Goal: Information Seeking & Learning: Learn about a topic

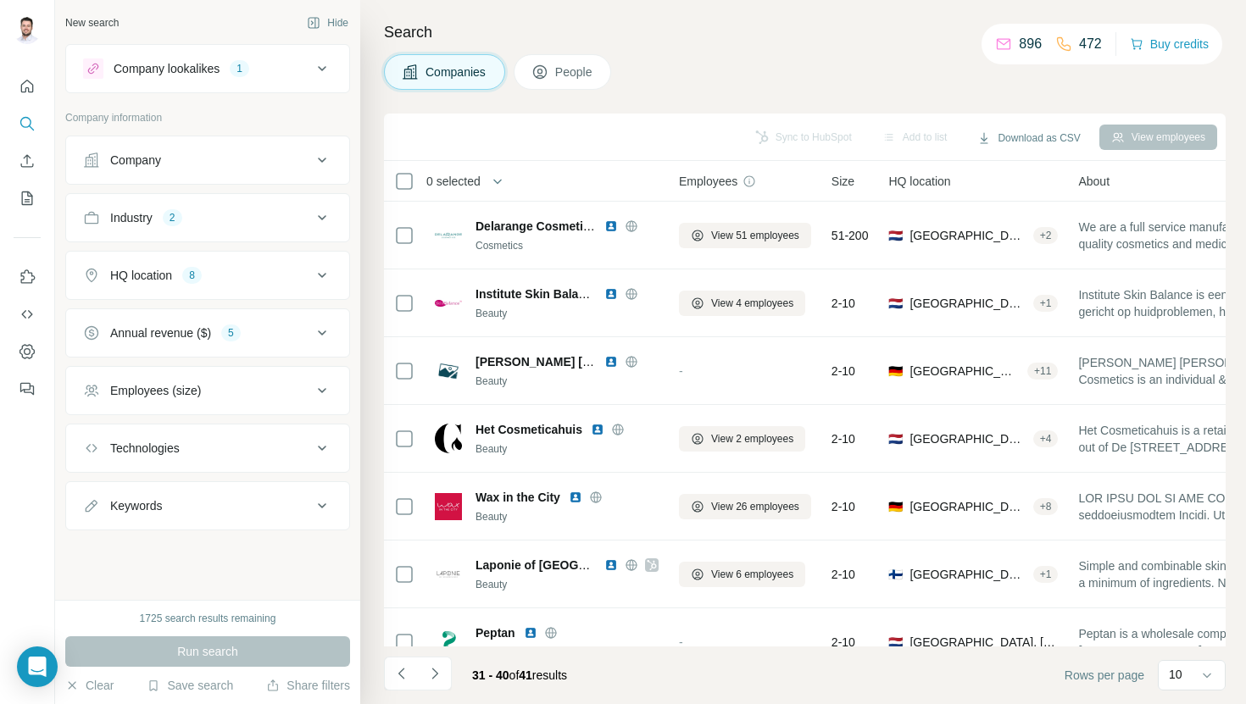
scroll to position [233, 0]
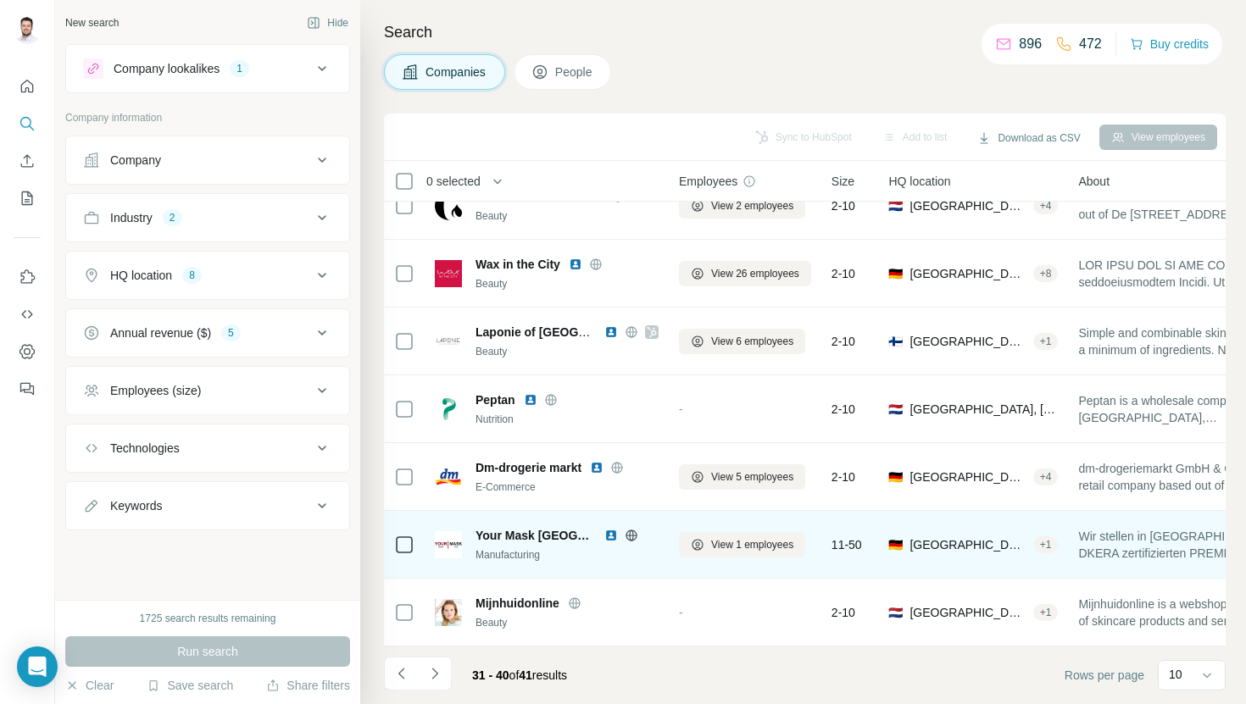
click at [604, 537] on img at bounding box center [611, 536] width 14 height 14
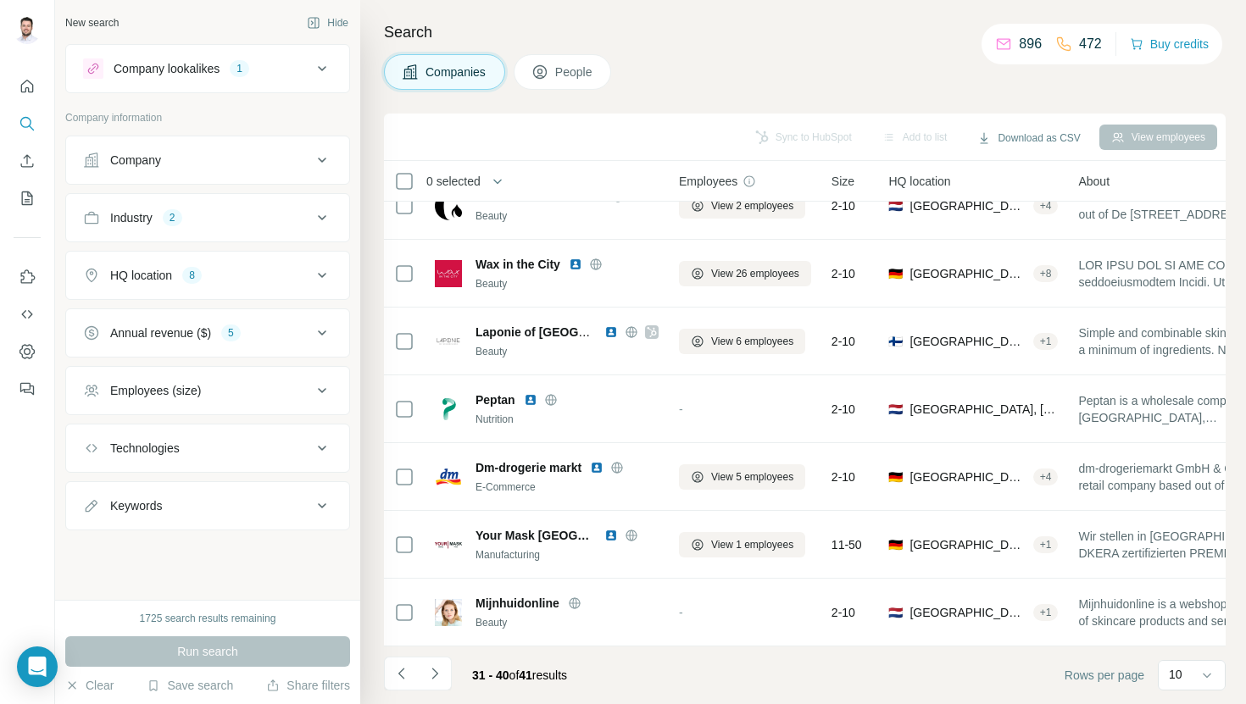
click at [198, 211] on div "Industry 2" at bounding box center [197, 217] width 229 height 17
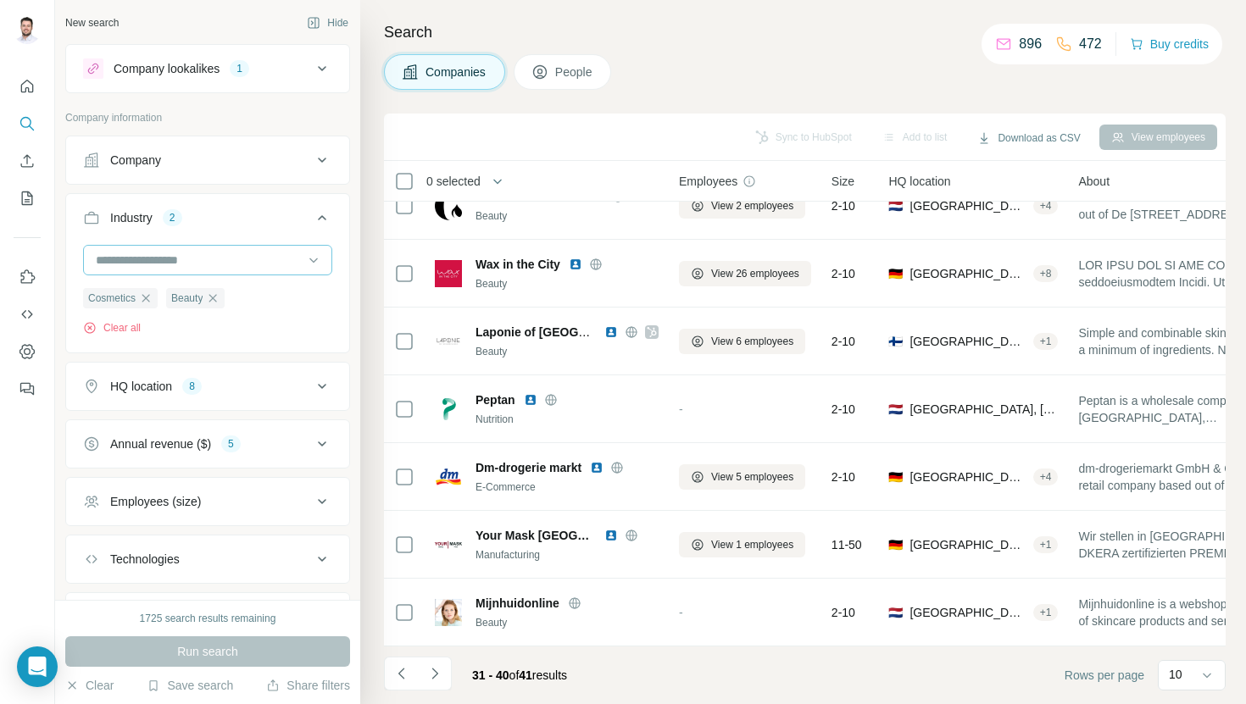
click at [187, 249] on div at bounding box center [198, 260] width 209 height 29
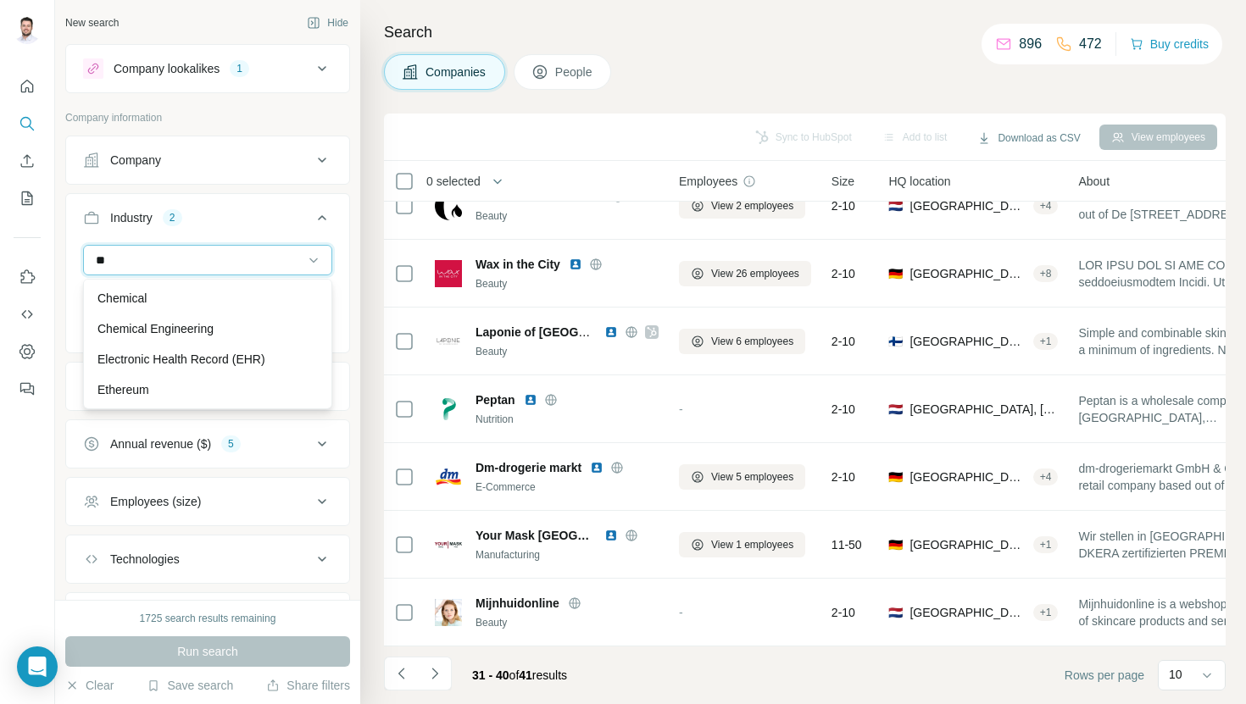
type input "***"
click at [296, 260] on input "***" at bounding box center [198, 260] width 209 height 19
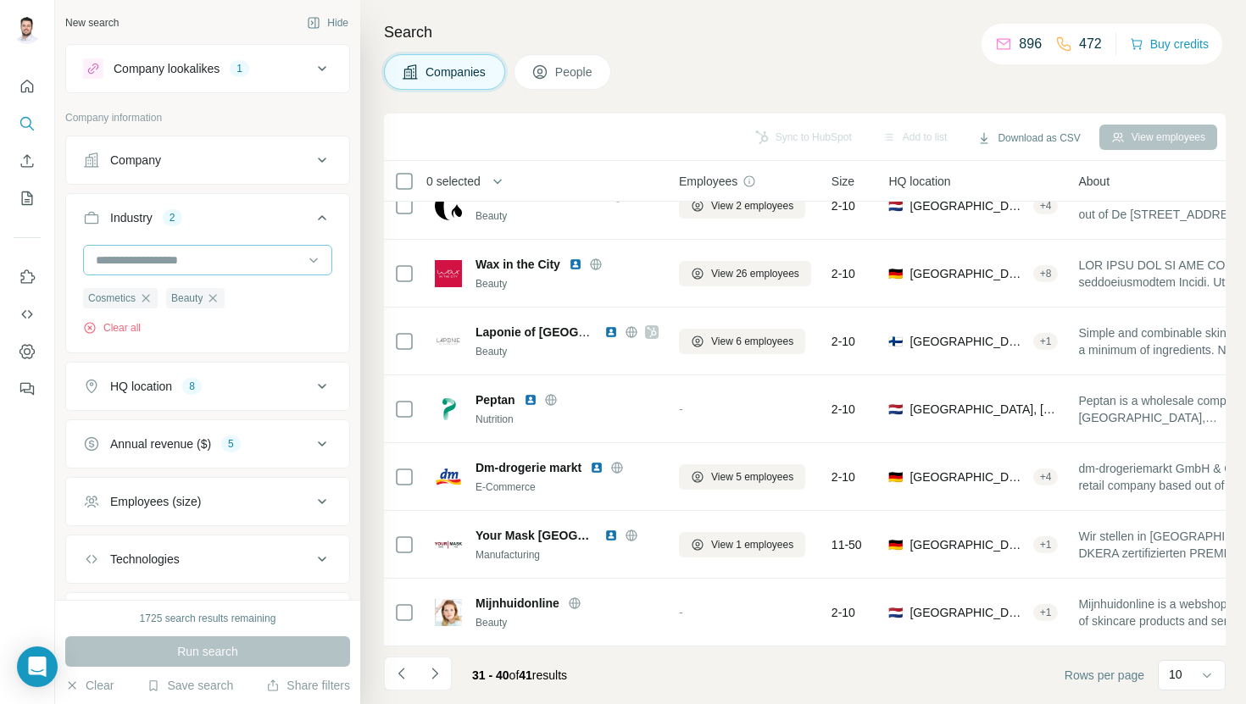
click at [283, 258] on input at bounding box center [198, 260] width 209 height 19
click at [348, 250] on div "Cosmetics Beauty Clear all" at bounding box center [207, 297] width 283 height 104
click at [276, 161] on div "Company" at bounding box center [197, 160] width 229 height 17
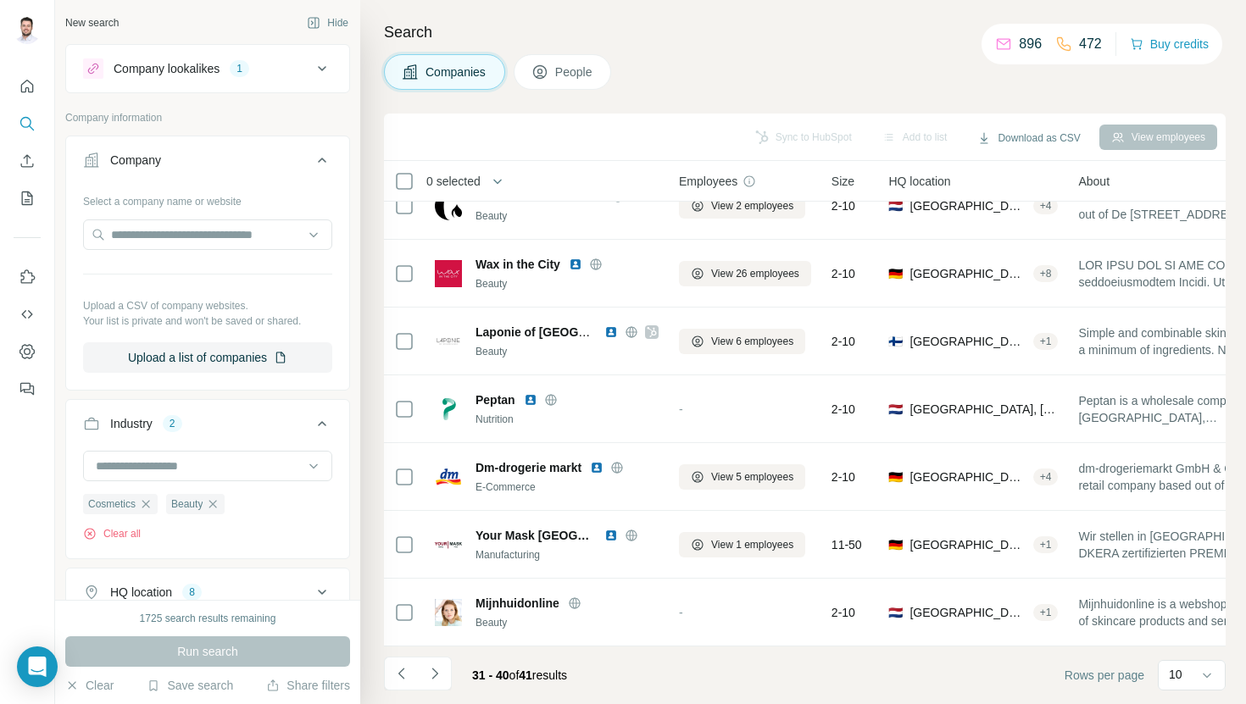
click at [276, 160] on div "Company" at bounding box center [197, 160] width 229 height 17
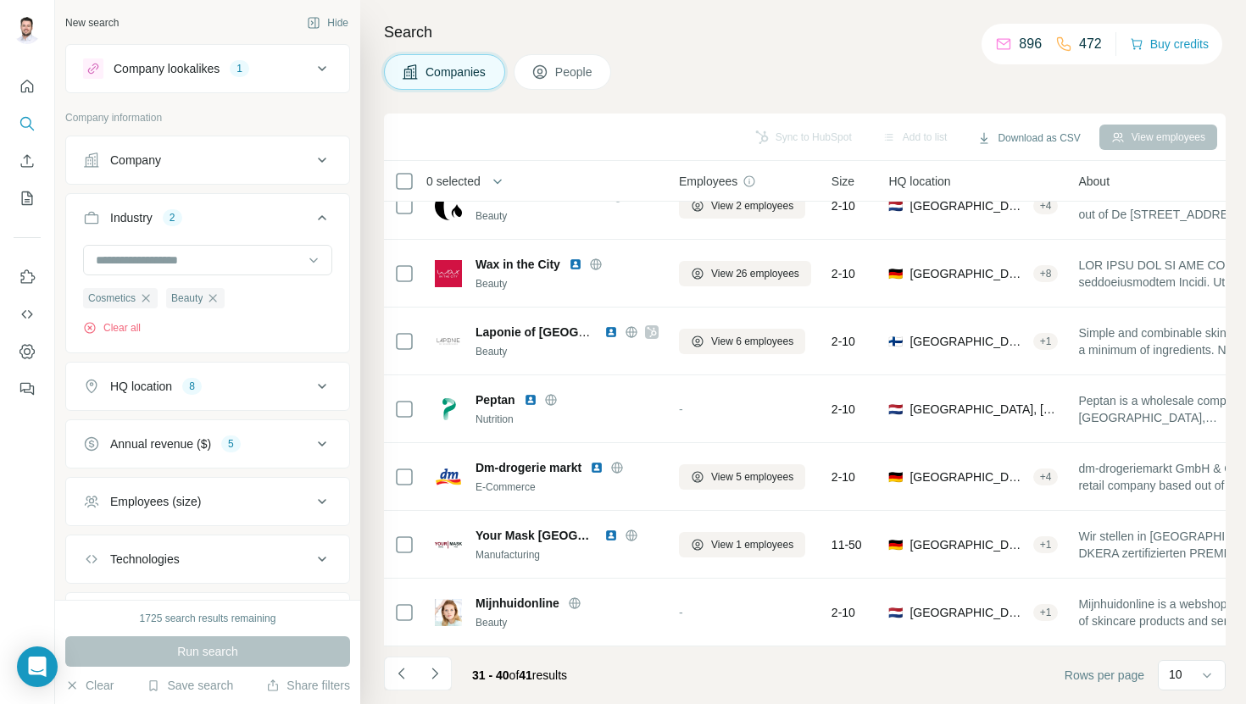
click at [212, 394] on div "HQ location 8" at bounding box center [197, 386] width 229 height 17
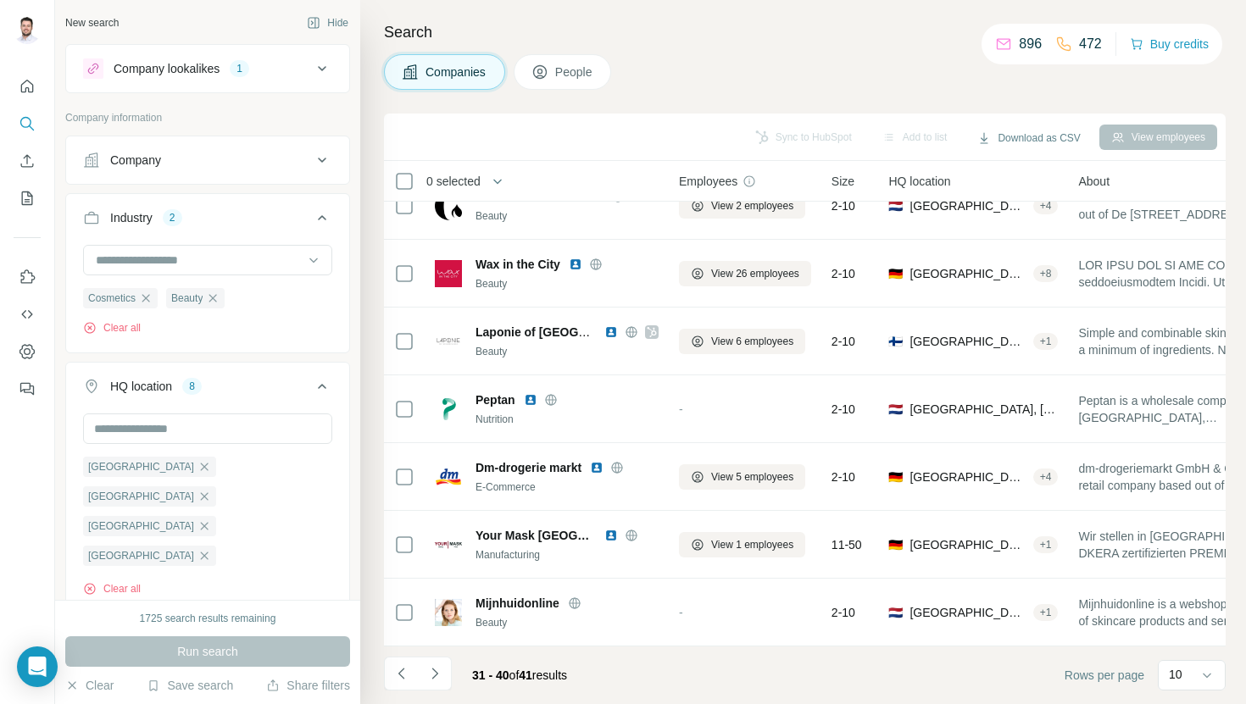
click at [211, 668] on icon "button" at bounding box center [205, 675] width 14 height 14
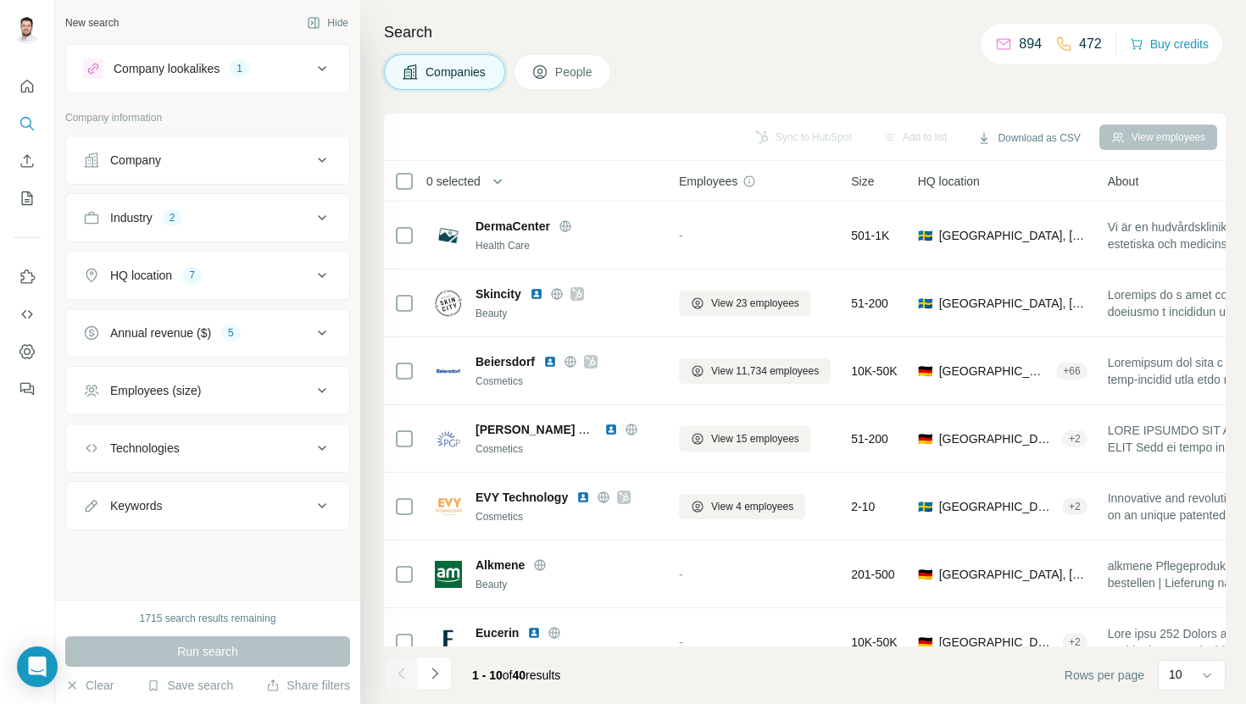
click at [262, 278] on div "HQ location 7" at bounding box center [197, 275] width 229 height 17
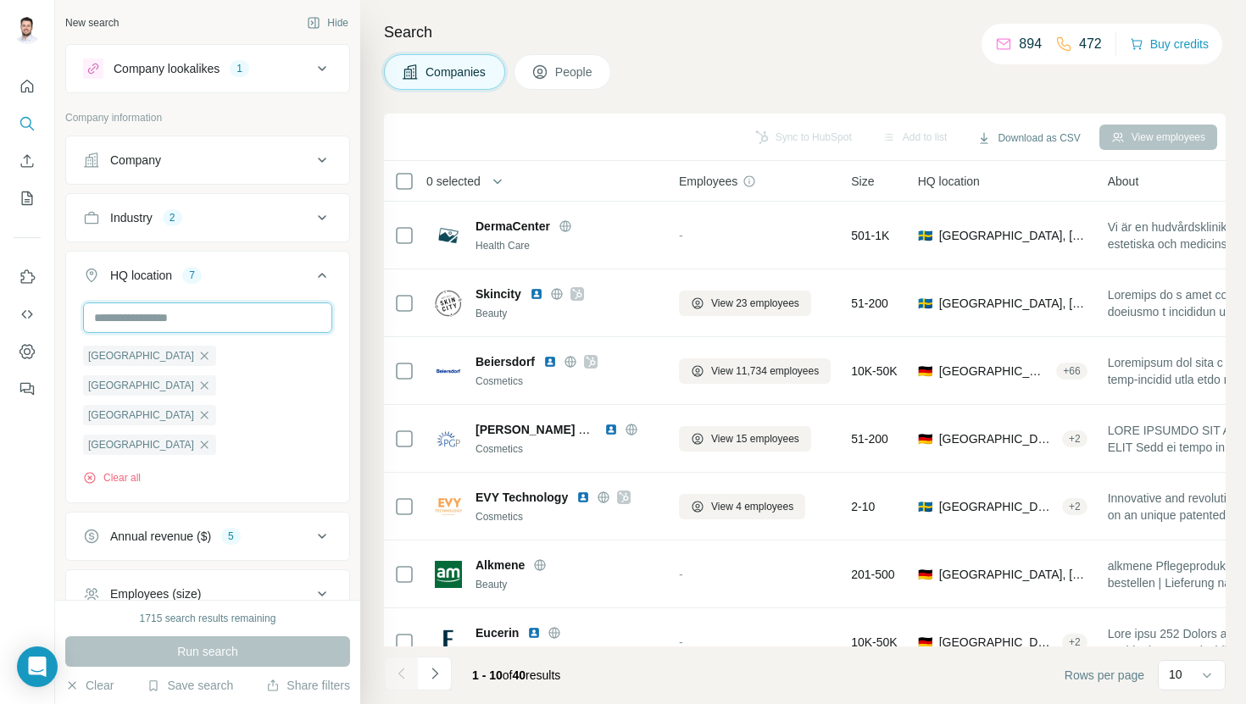
click at [203, 328] on input "text" at bounding box center [207, 318] width 249 height 31
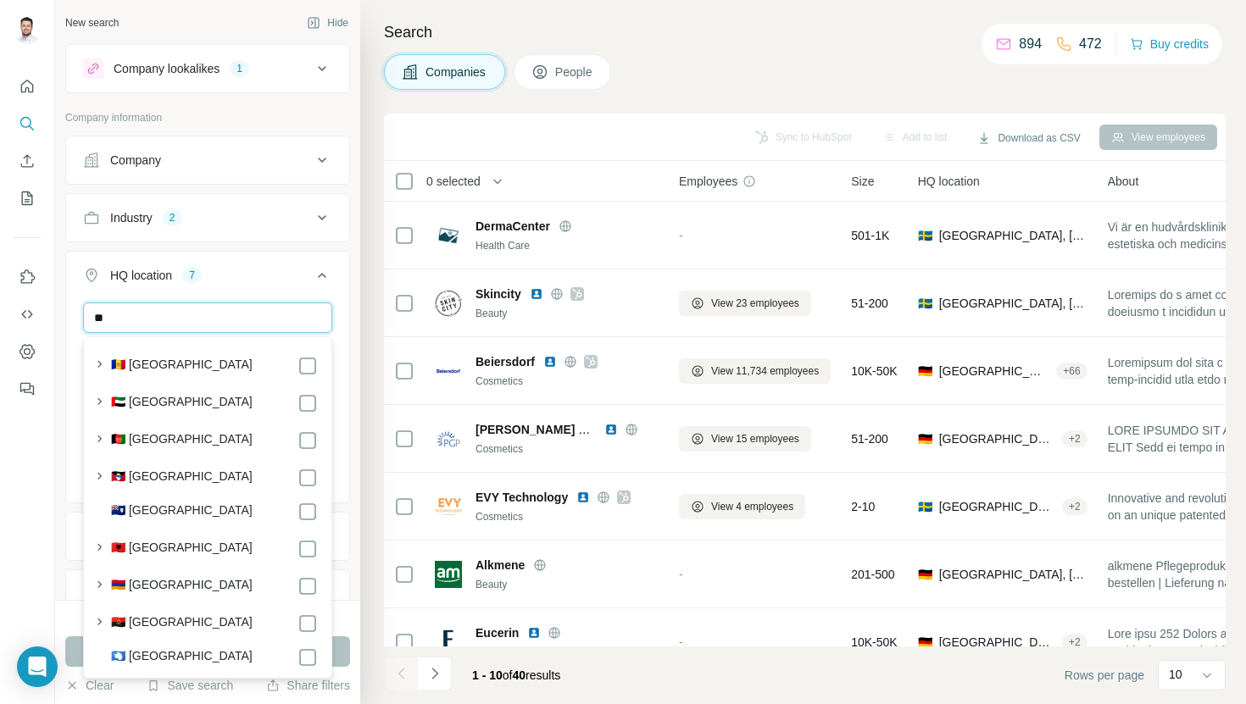
type input "*"
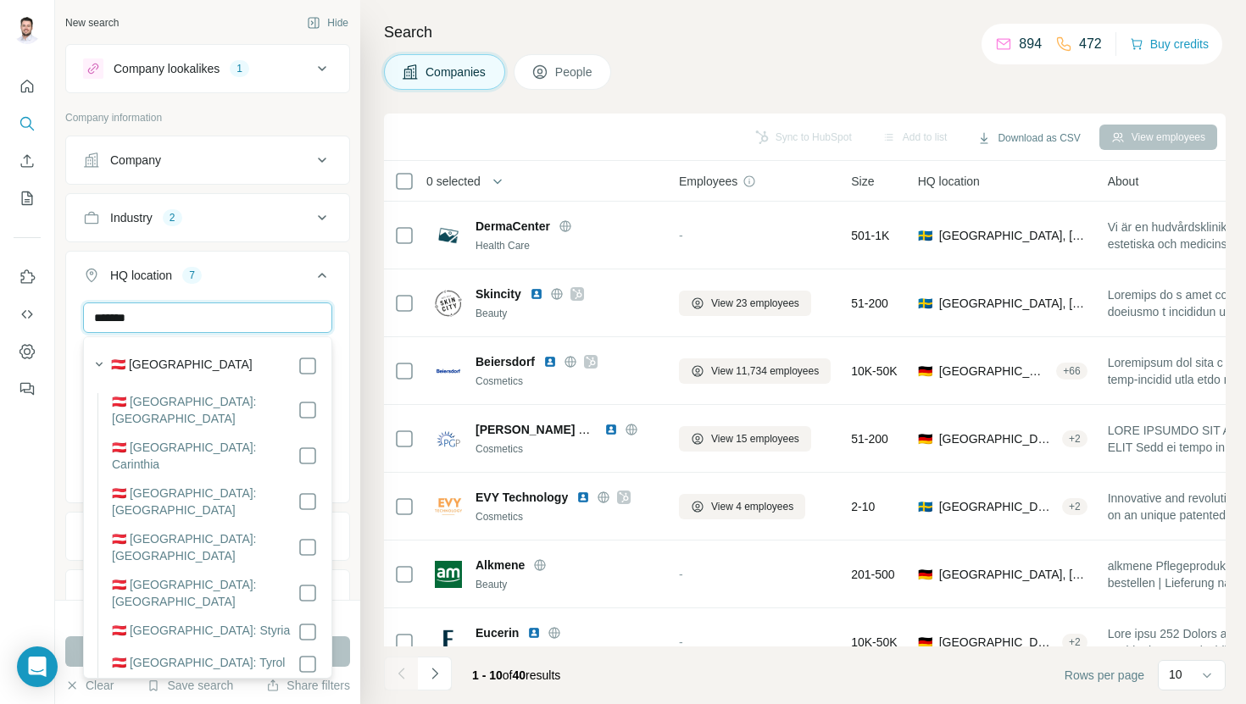
type input "*******"
click at [309, 381] on section "🇦🇹 [GEOGRAPHIC_DATA] 🇦🇹 [GEOGRAPHIC_DATA]: [GEOGRAPHIC_DATA] 🇦🇹 [GEOGRAPHIC_DAT…" at bounding box center [202, 537] width 231 height 368
click at [309, 379] on section "🇦🇹 [GEOGRAPHIC_DATA] 🇦🇹 [GEOGRAPHIC_DATA]: [GEOGRAPHIC_DATA] 🇦🇹 [GEOGRAPHIC_DAT…" at bounding box center [202, 537] width 231 height 368
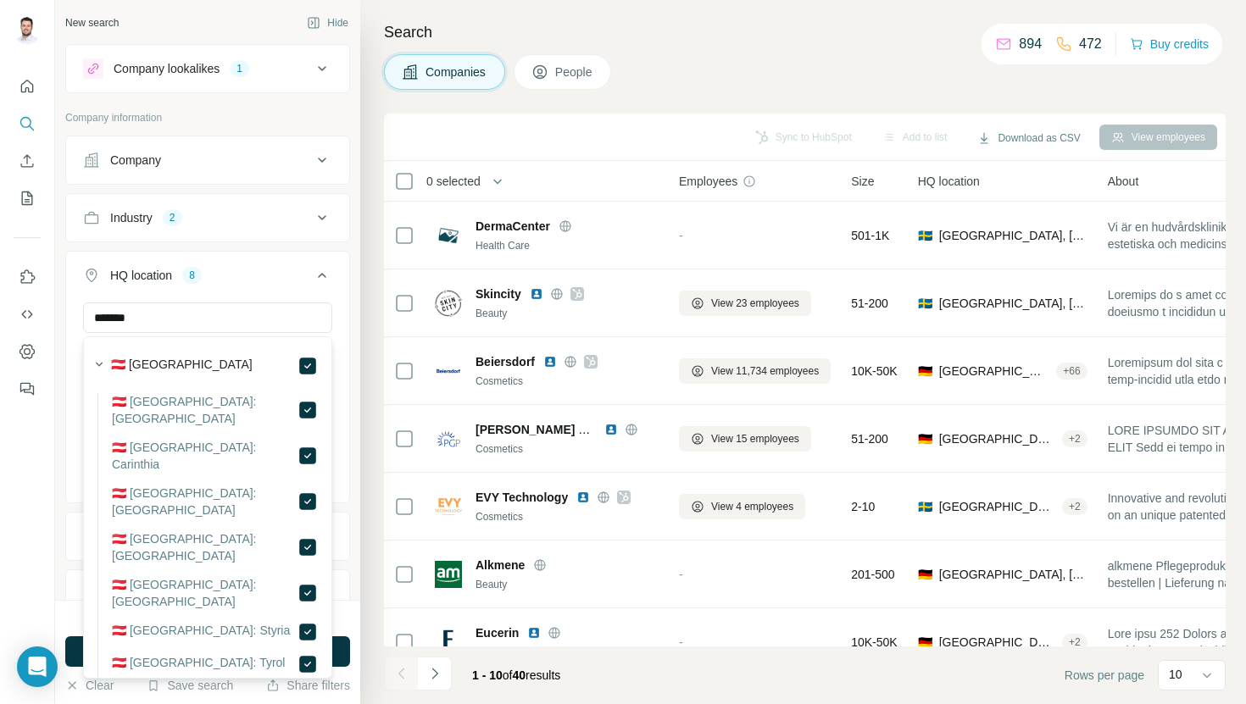
click at [325, 278] on icon at bounding box center [322, 275] width 20 height 20
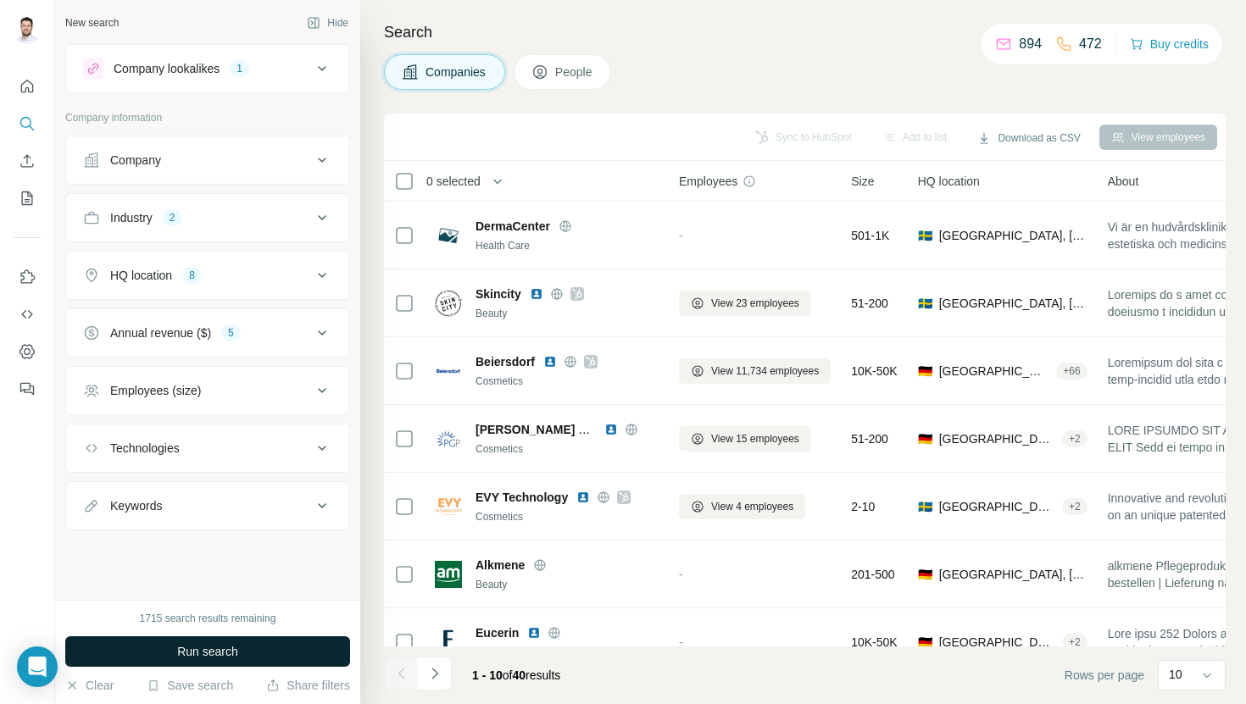
click at [224, 666] on button "Run search" at bounding box center [207, 652] width 285 height 31
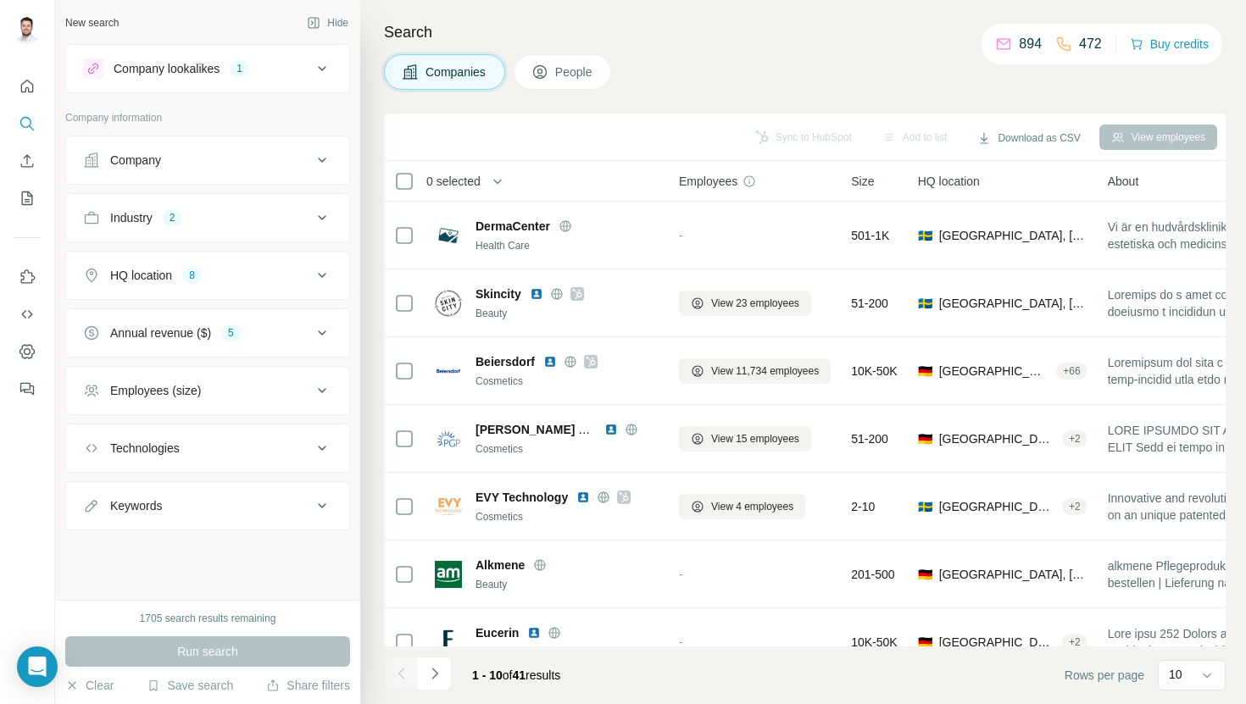
click at [296, 343] on button "Annual revenue ($) 5" at bounding box center [207, 333] width 283 height 41
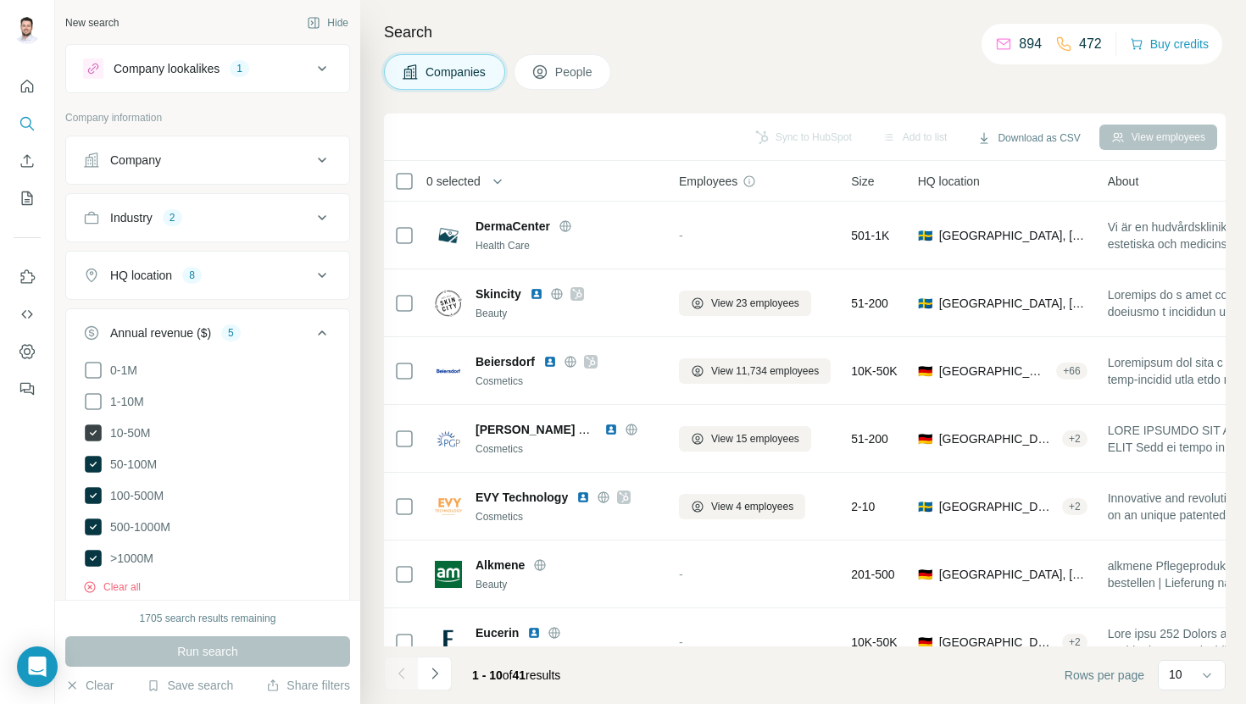
click at [91, 431] on icon at bounding box center [93, 433] width 17 height 17
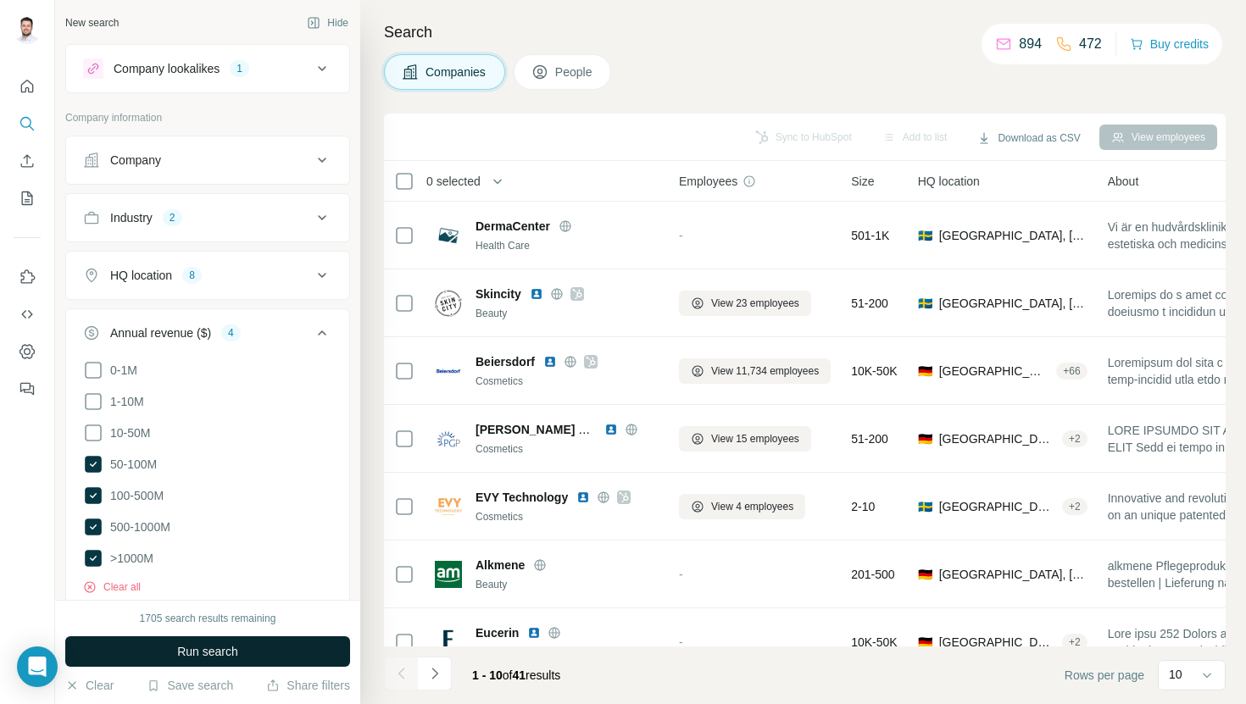
click at [170, 650] on button "Run search" at bounding box center [207, 652] width 285 height 31
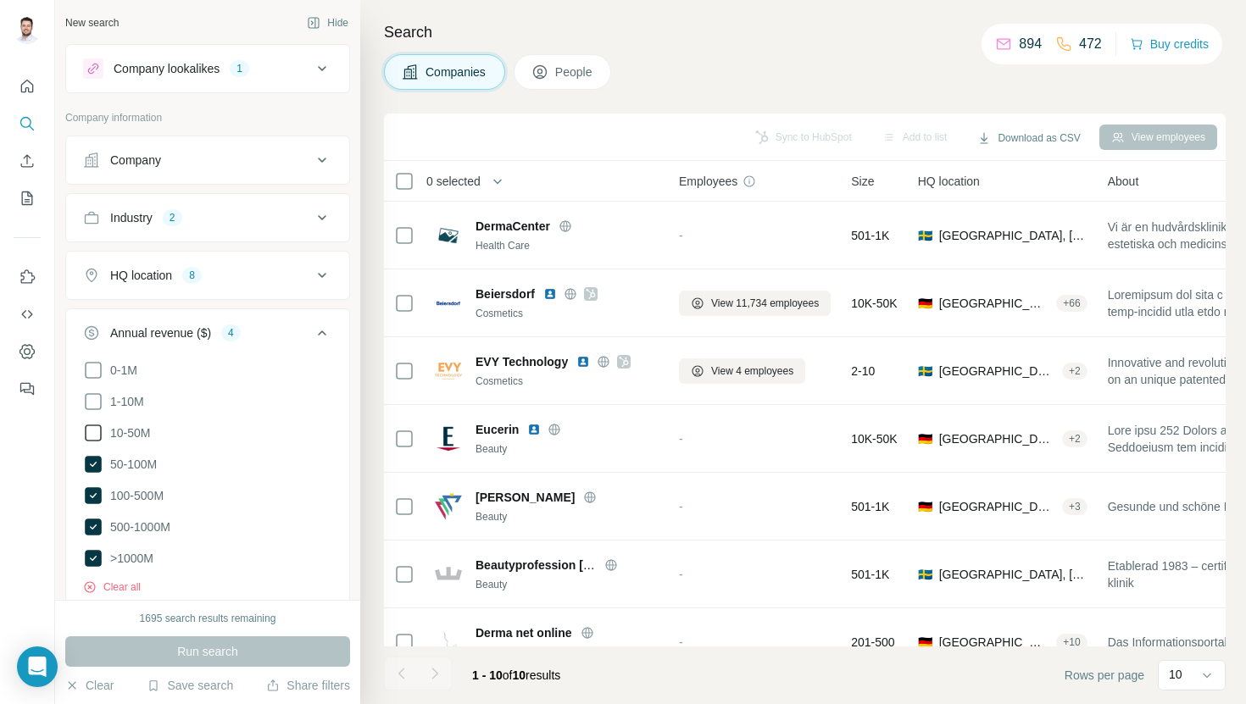
click at [84, 425] on icon at bounding box center [93, 433] width 20 height 20
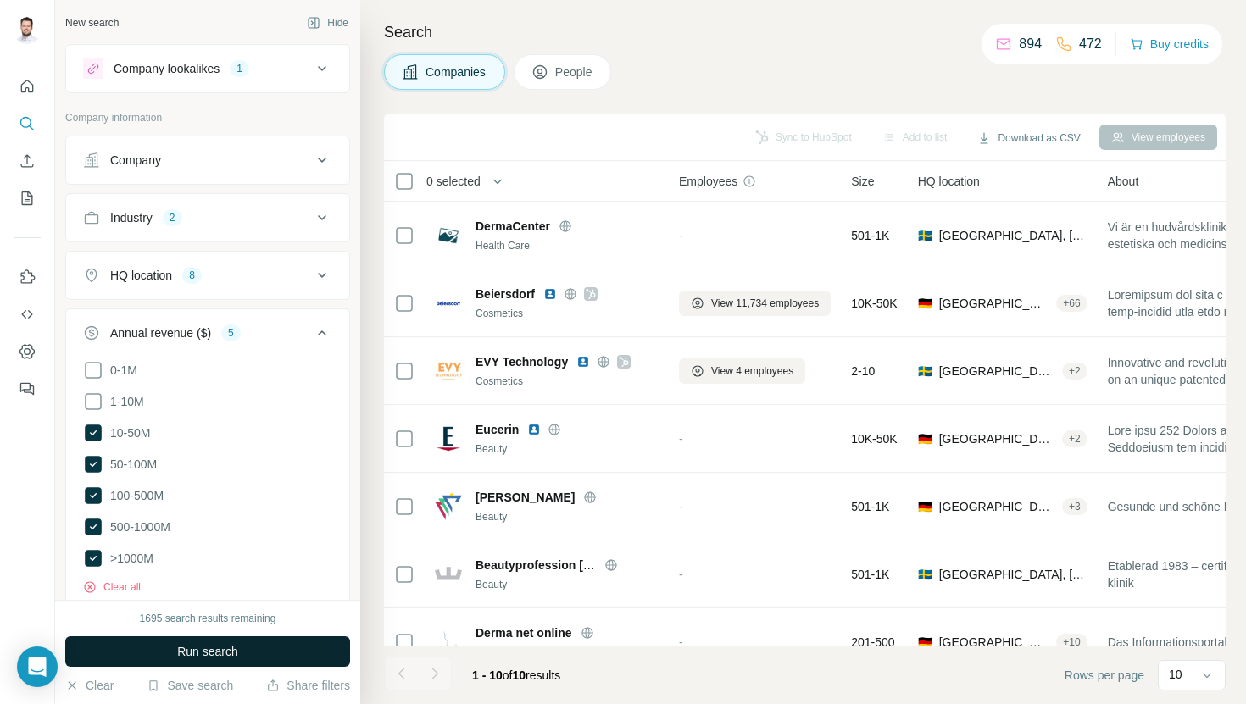
click at [172, 654] on button "Run search" at bounding box center [207, 652] width 285 height 31
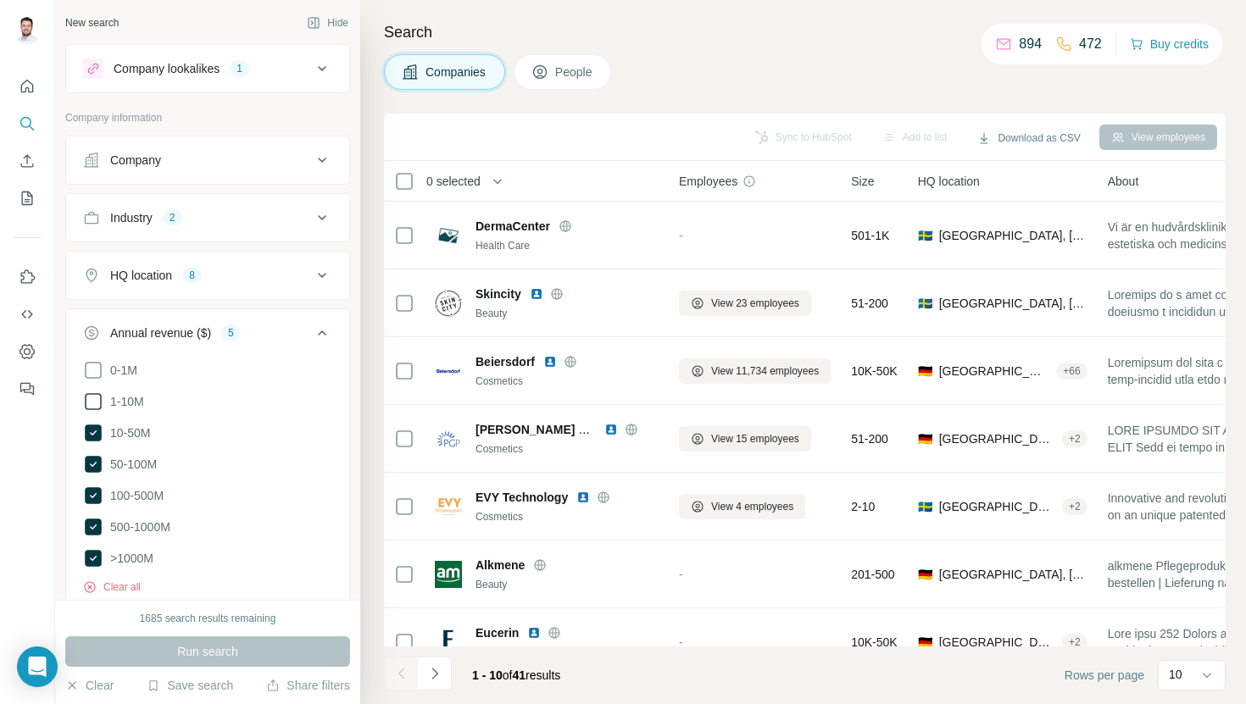
click at [96, 407] on icon at bounding box center [93, 402] width 20 height 20
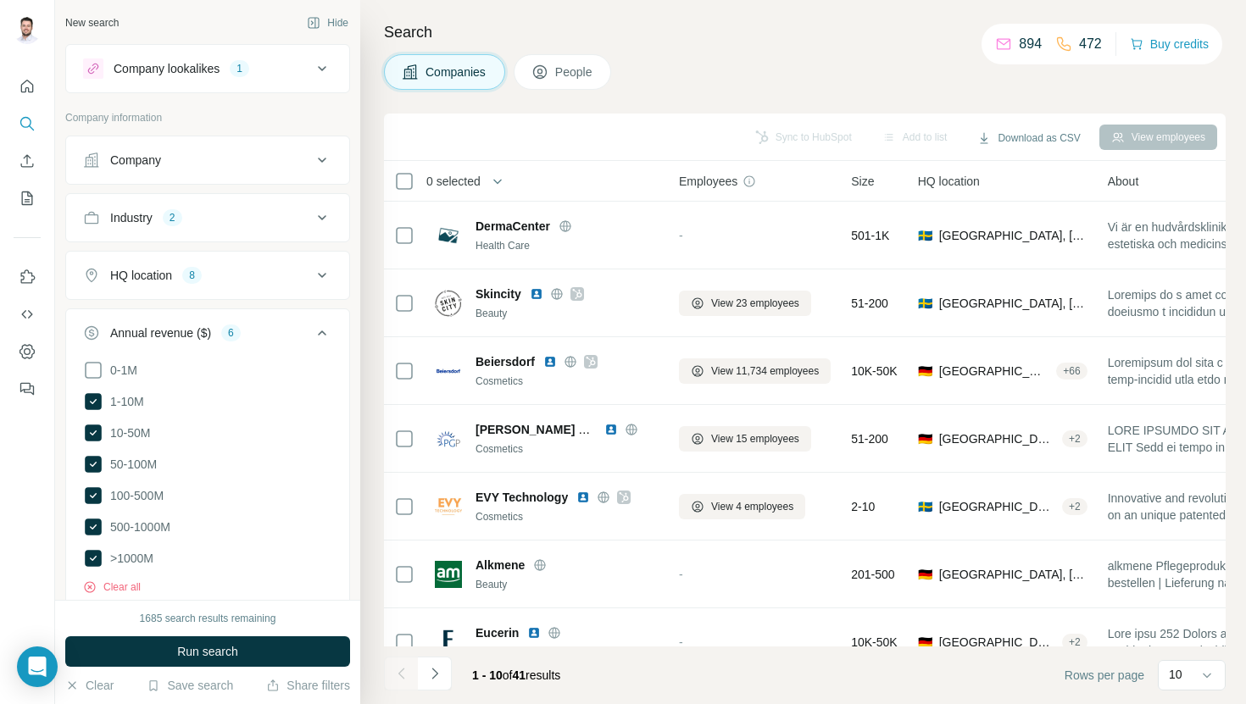
click at [135, 635] on div "1685 search results remaining Run search Clear Save search Share filters" at bounding box center [207, 652] width 305 height 104
click at [134, 638] on button "Run search" at bounding box center [207, 652] width 285 height 31
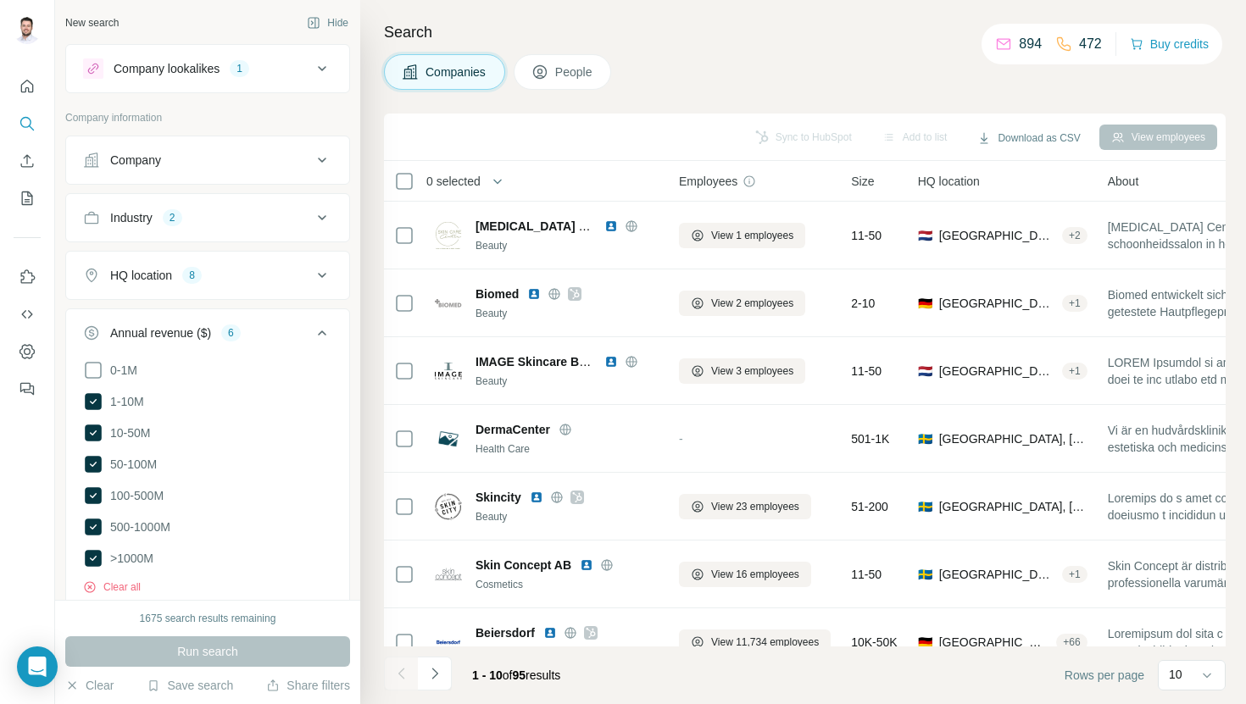
click at [322, 338] on icon at bounding box center [322, 333] width 20 height 20
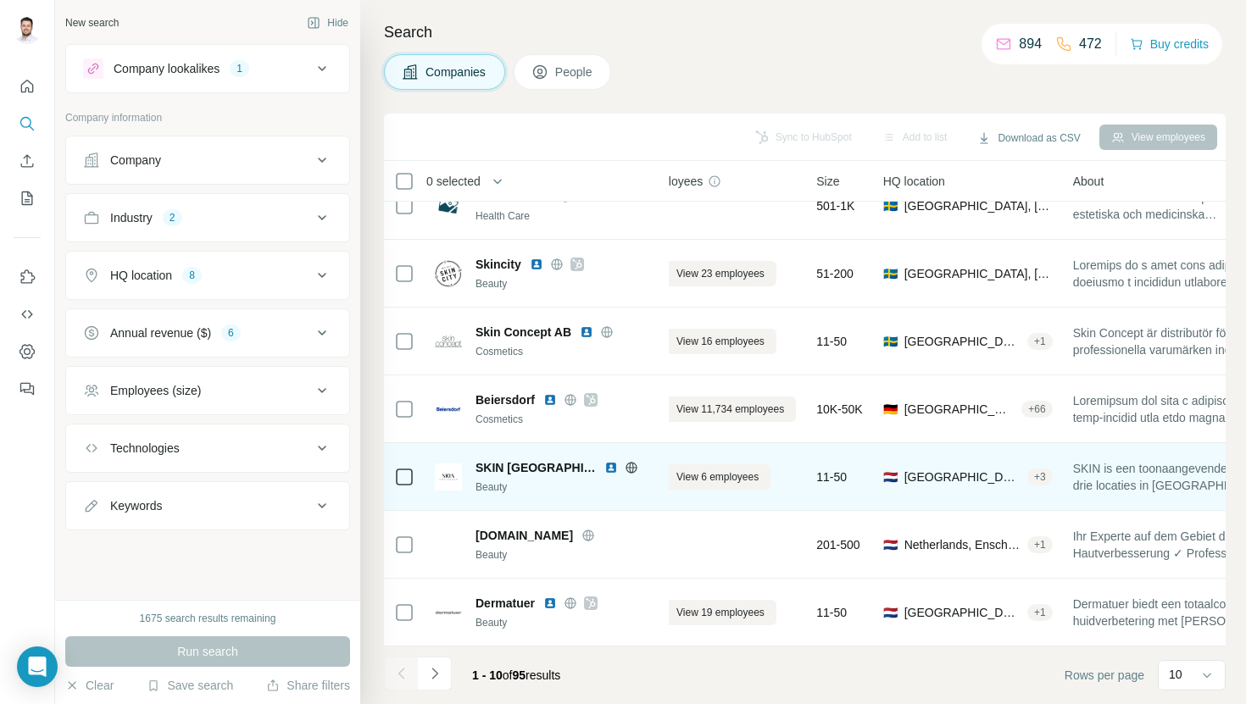
scroll to position [233, 0]
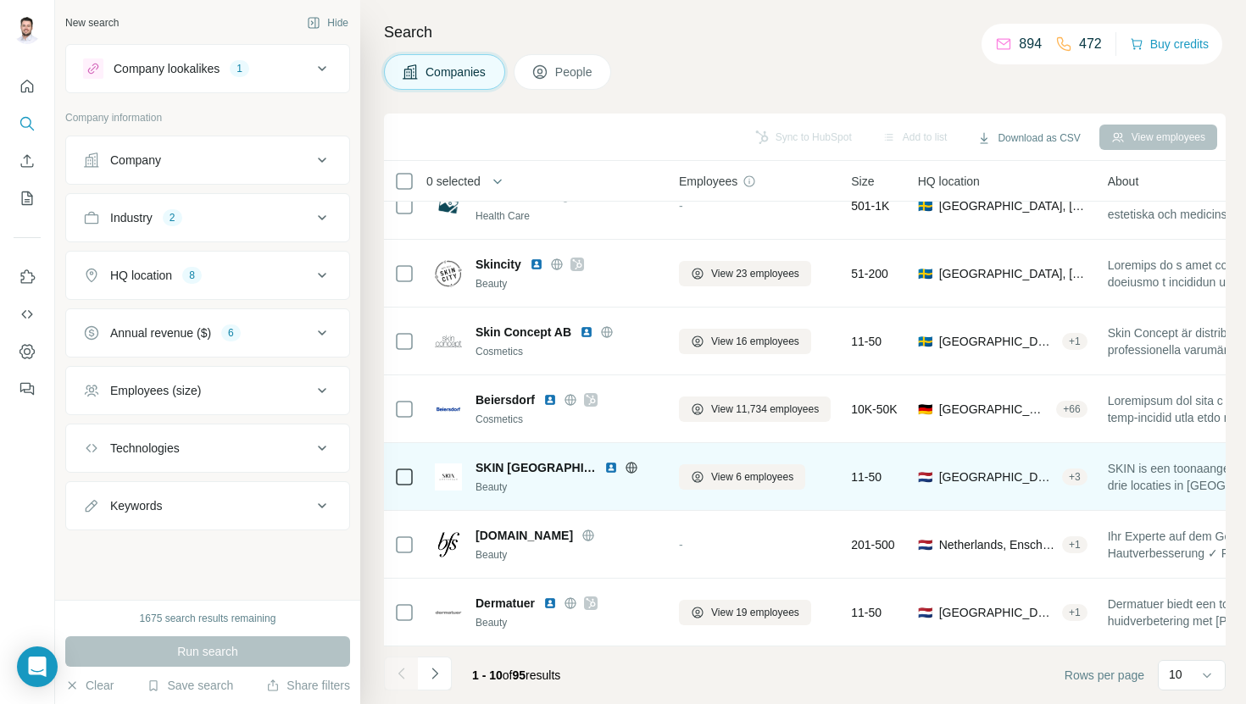
click at [604, 467] on img at bounding box center [611, 468] width 14 height 14
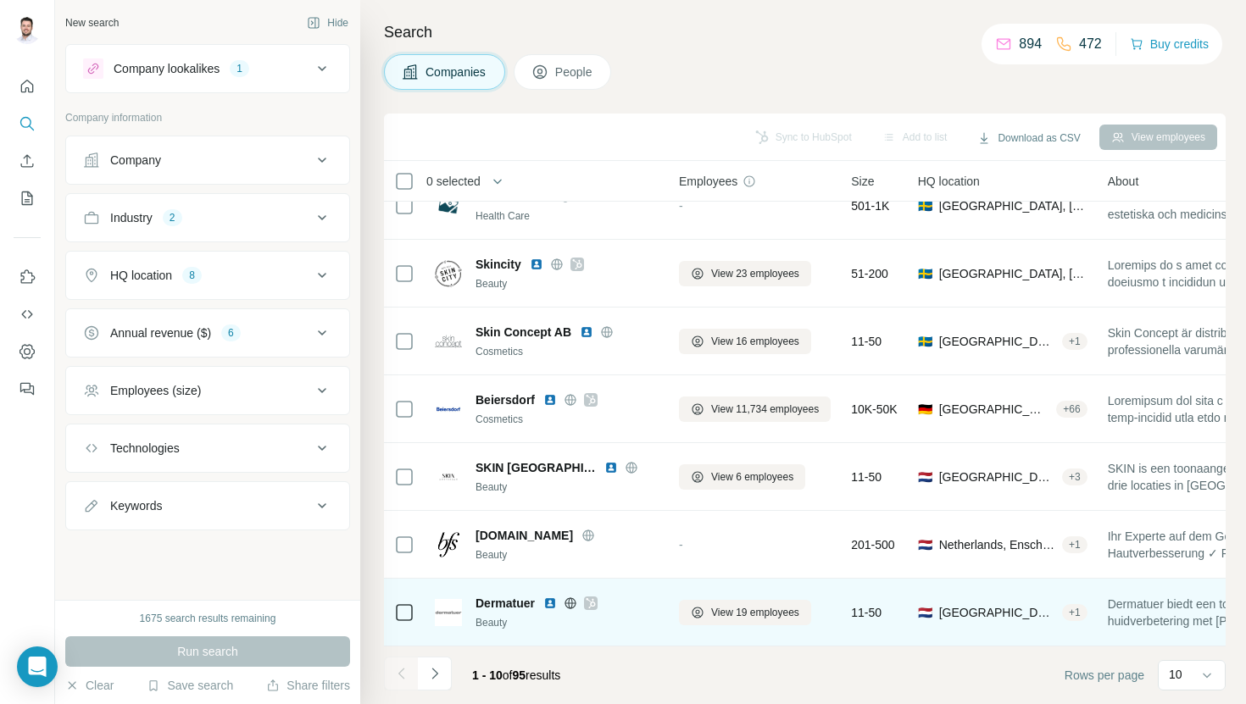
click at [553, 605] on img at bounding box center [550, 604] width 14 height 14
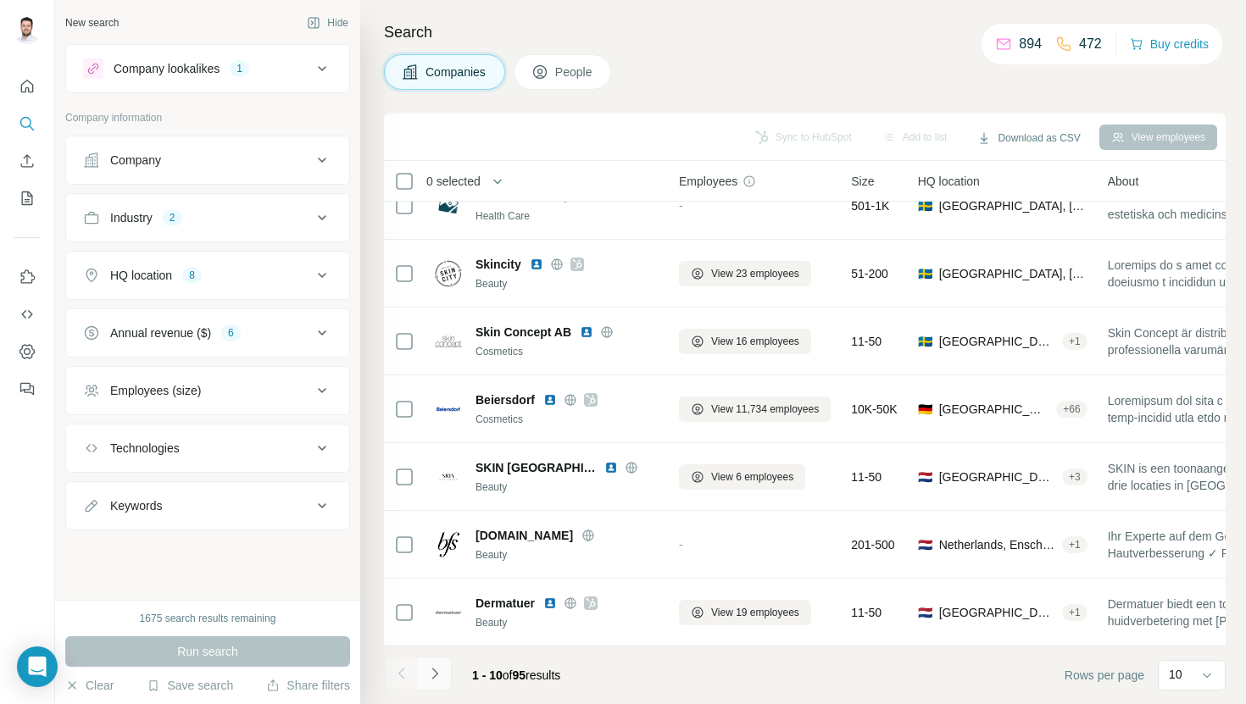
click at [443, 673] on button "Navigate to next page" at bounding box center [435, 674] width 34 height 34
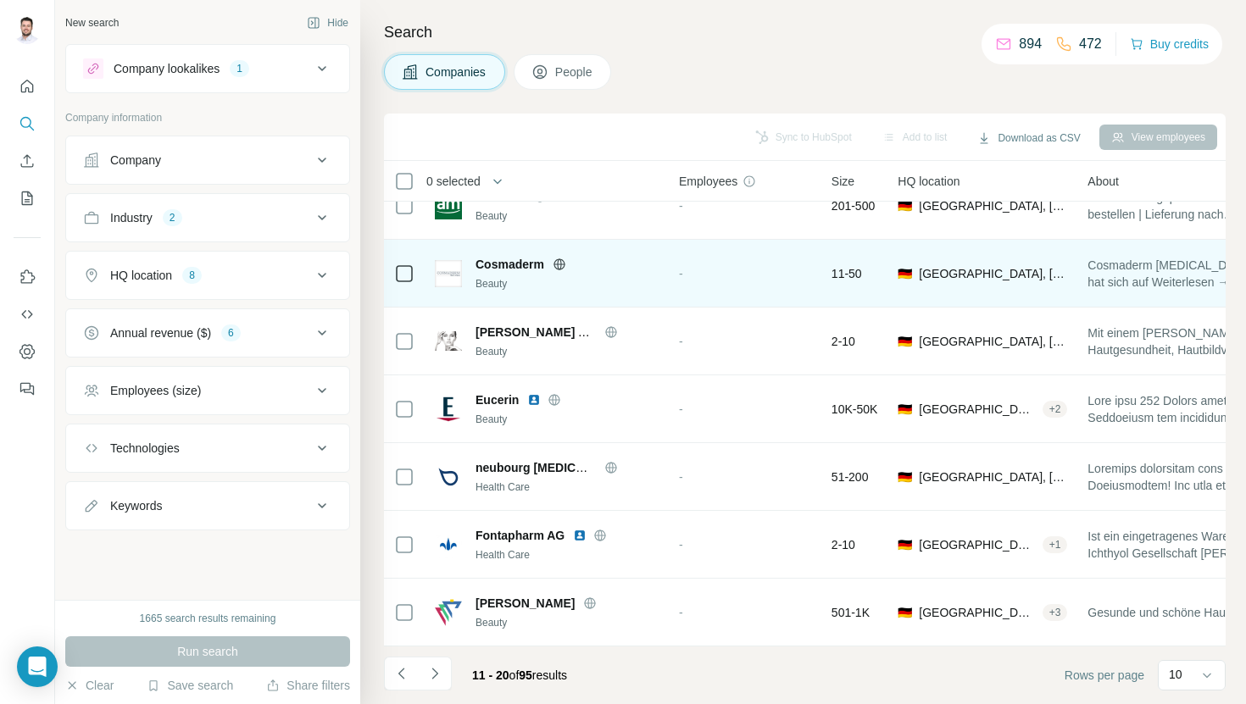
scroll to position [0, 0]
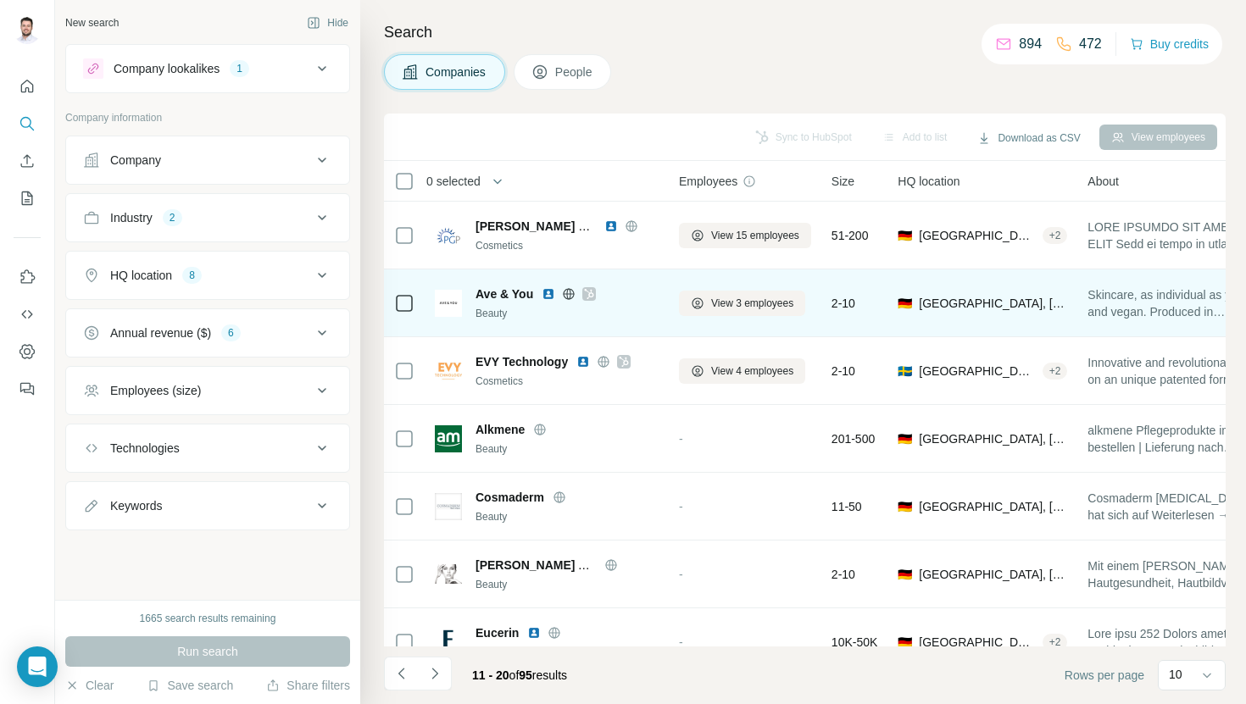
click at [548, 295] on img at bounding box center [549, 294] width 14 height 14
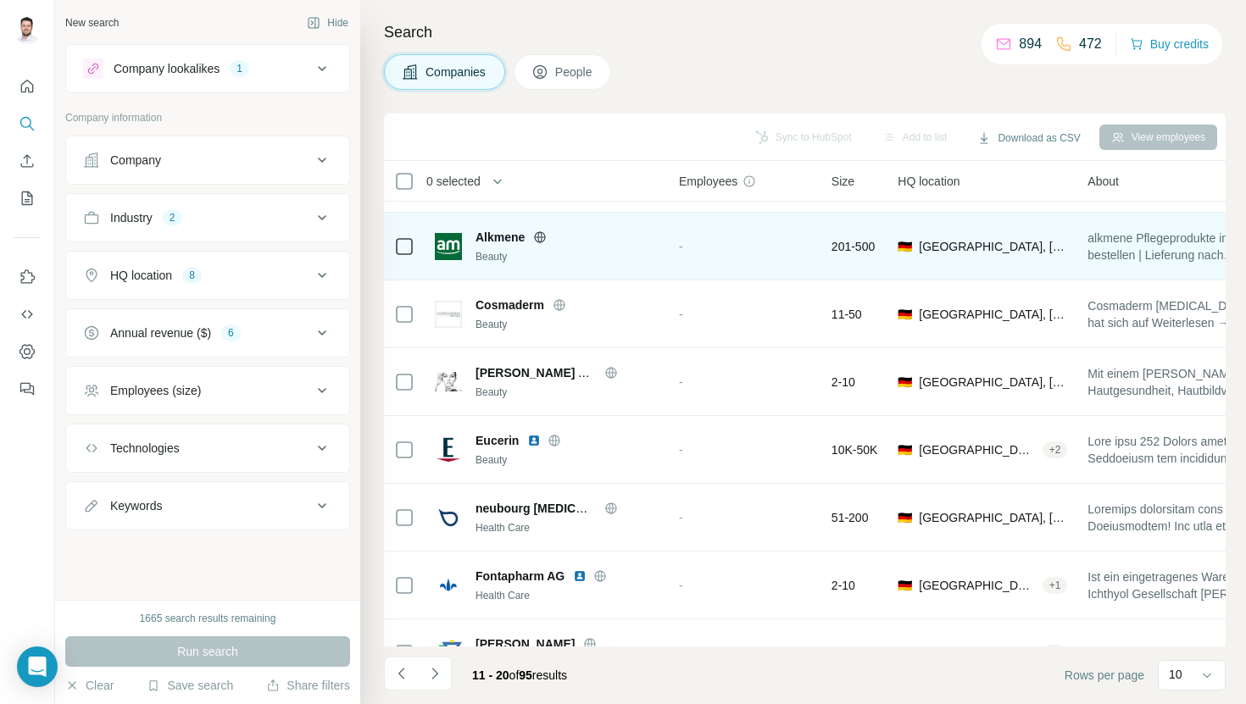
scroll to position [233, 0]
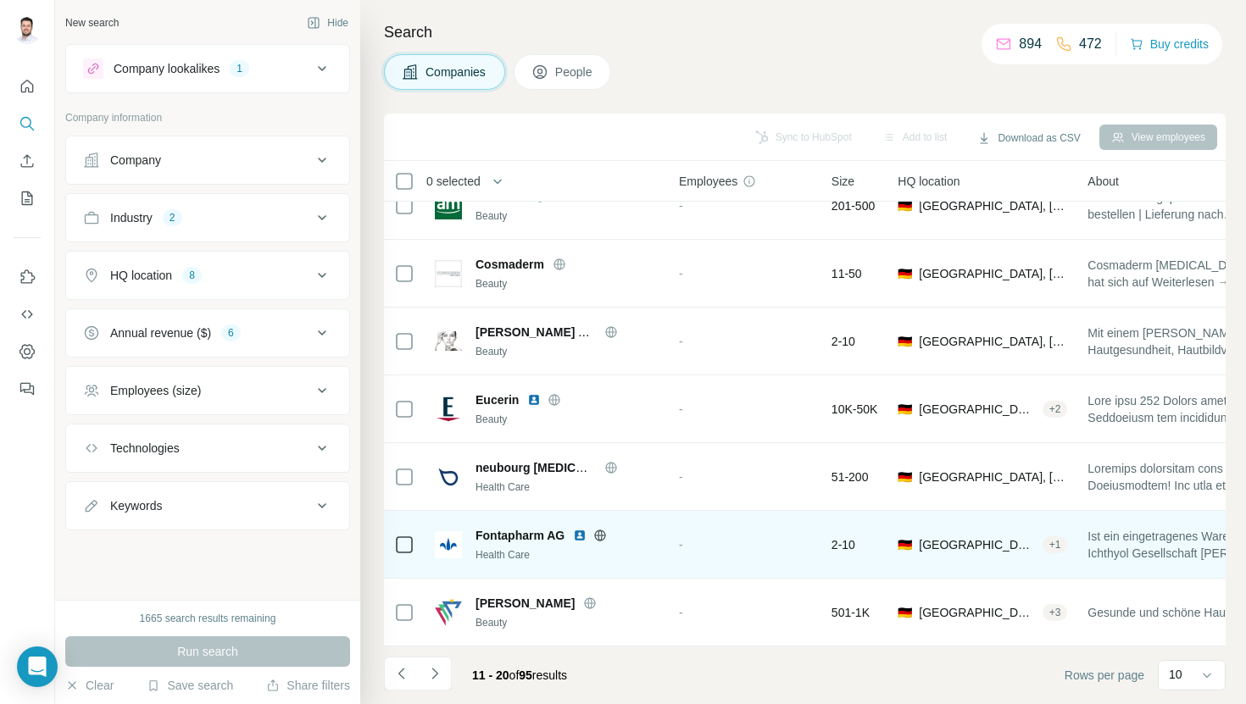
click at [580, 532] on img at bounding box center [580, 536] width 14 height 14
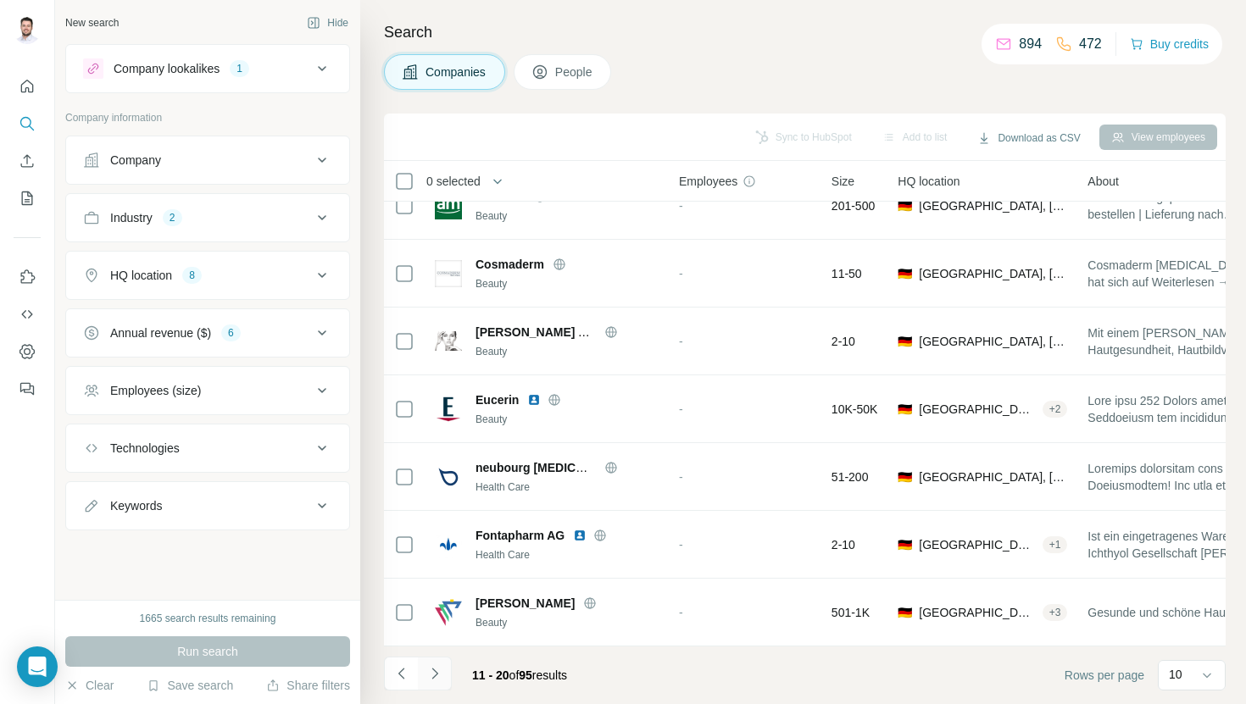
click at [435, 682] on button "Navigate to next page" at bounding box center [435, 674] width 34 height 34
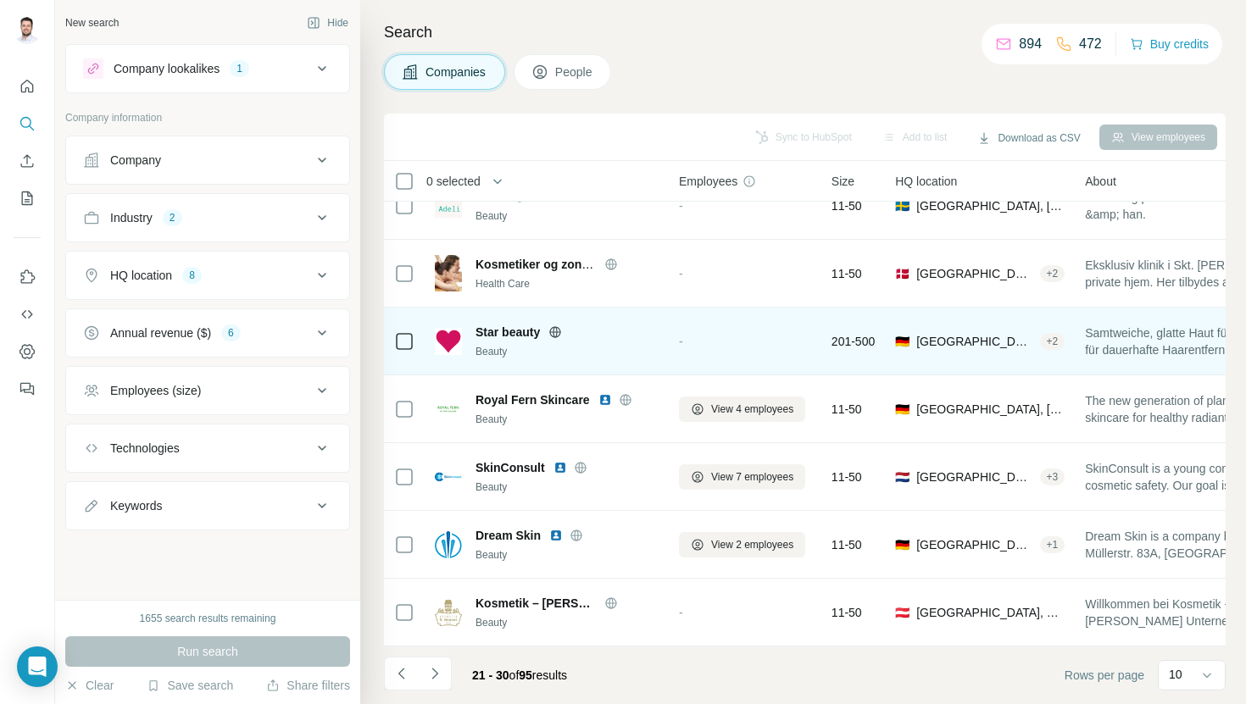
scroll to position [0, 0]
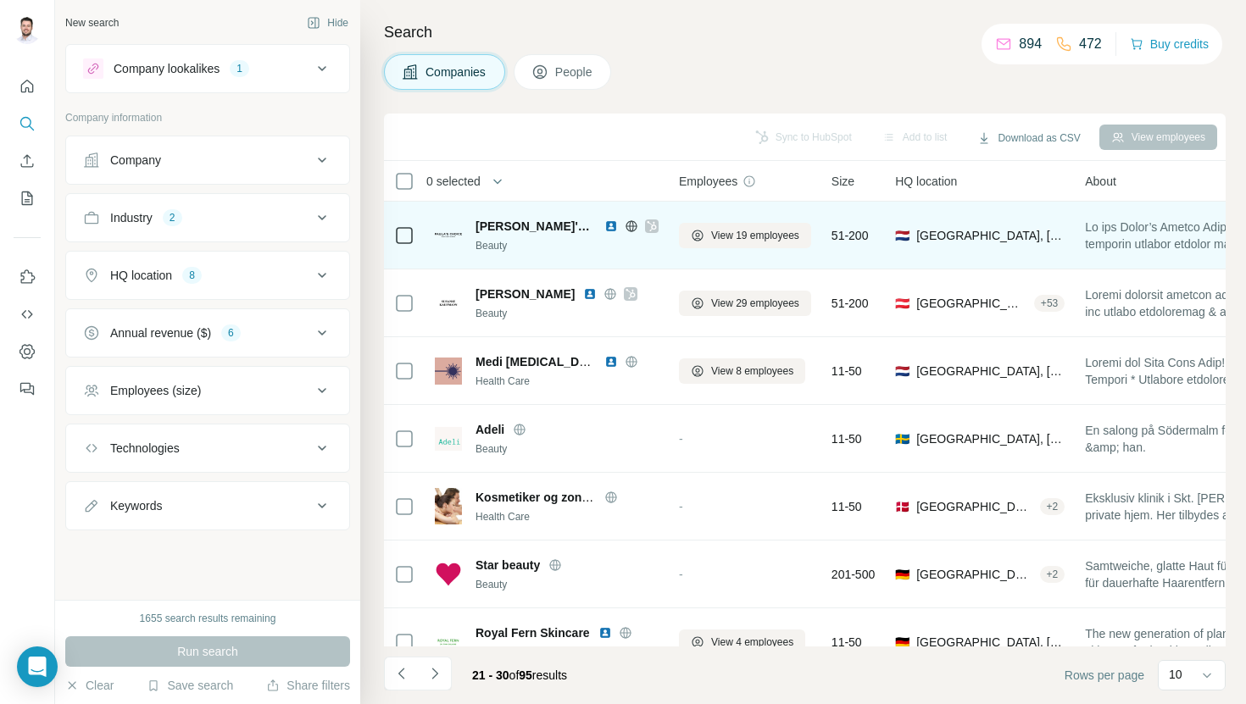
click at [604, 223] on img at bounding box center [611, 227] width 14 height 14
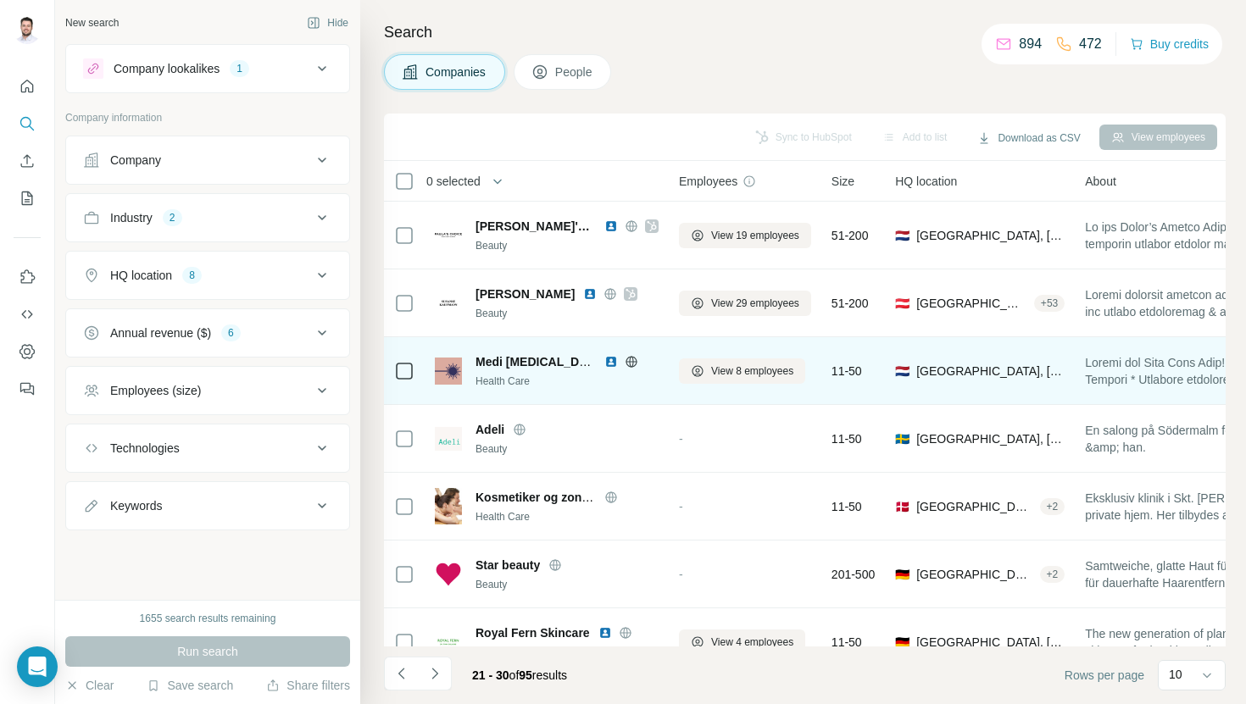
click at [610, 360] on img at bounding box center [611, 362] width 14 height 14
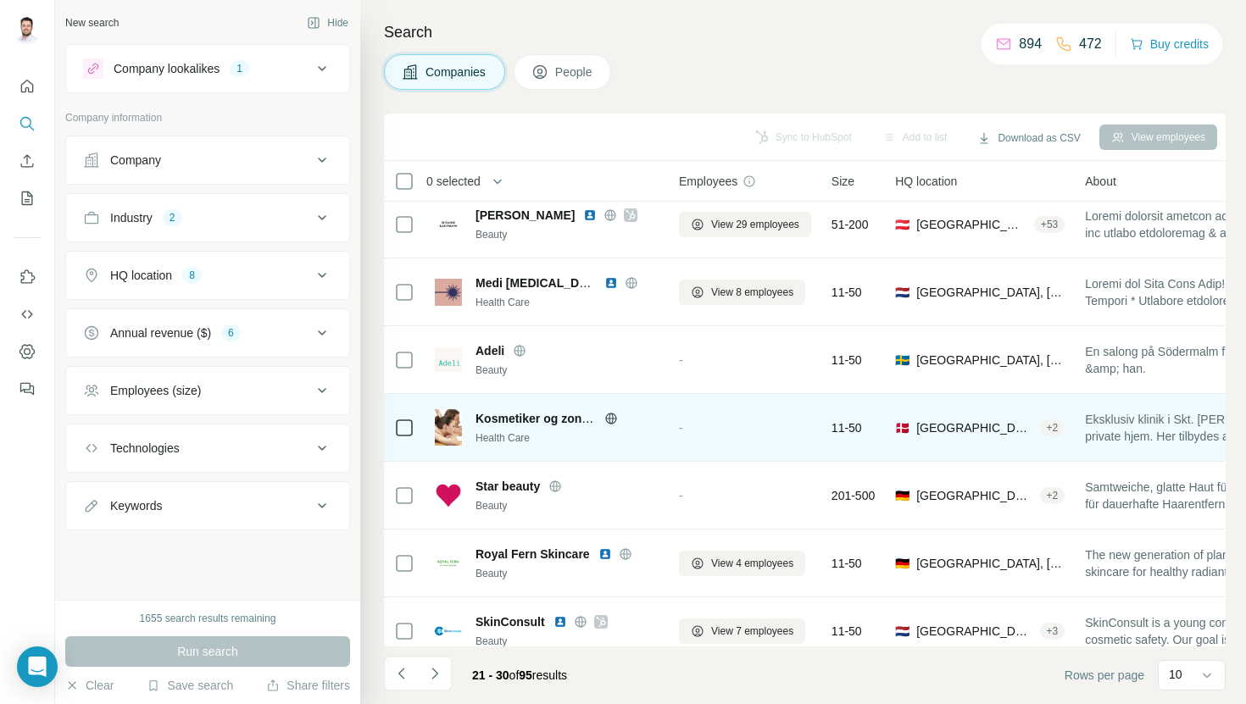
scroll to position [233, 0]
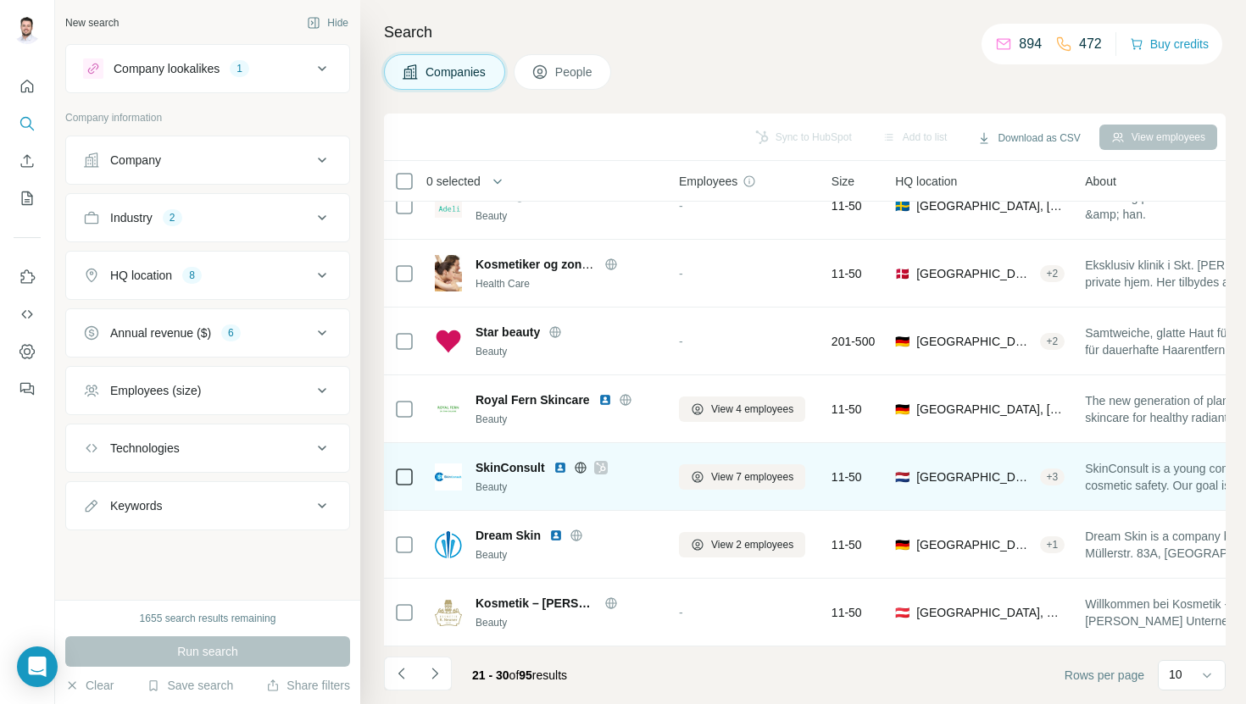
click at [560, 465] on img at bounding box center [561, 468] width 14 height 14
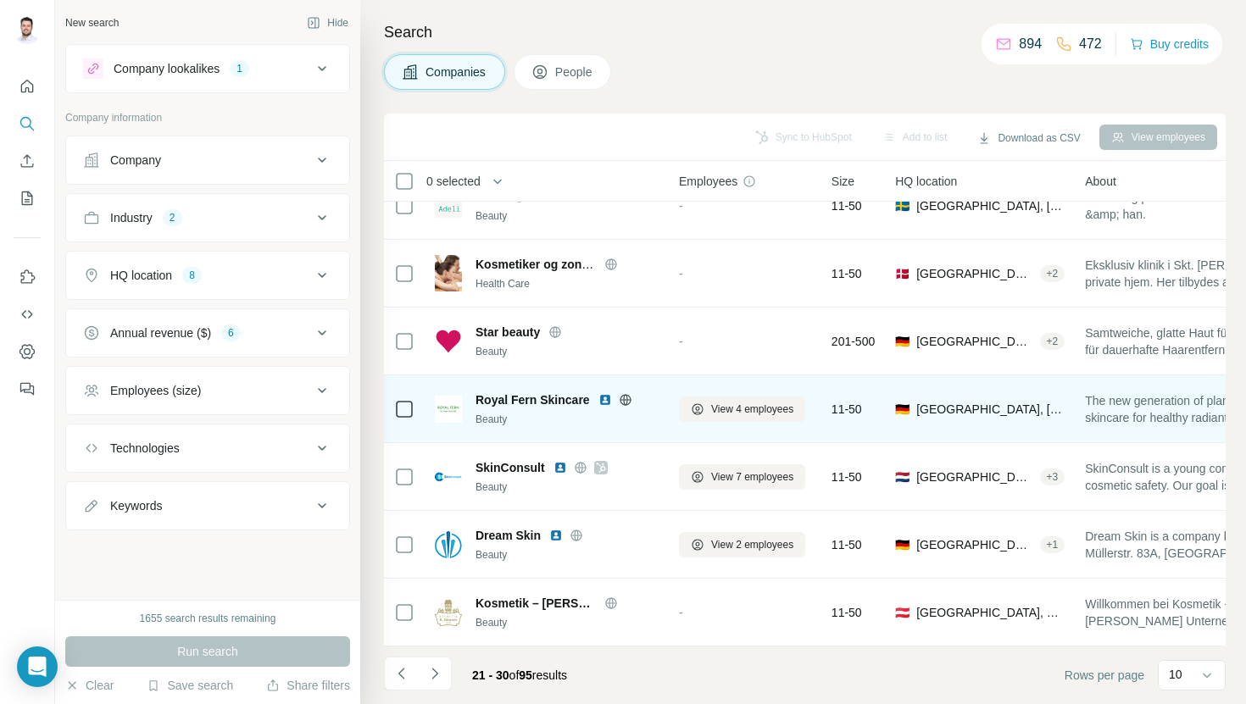
click at [602, 399] on img at bounding box center [606, 400] width 14 height 14
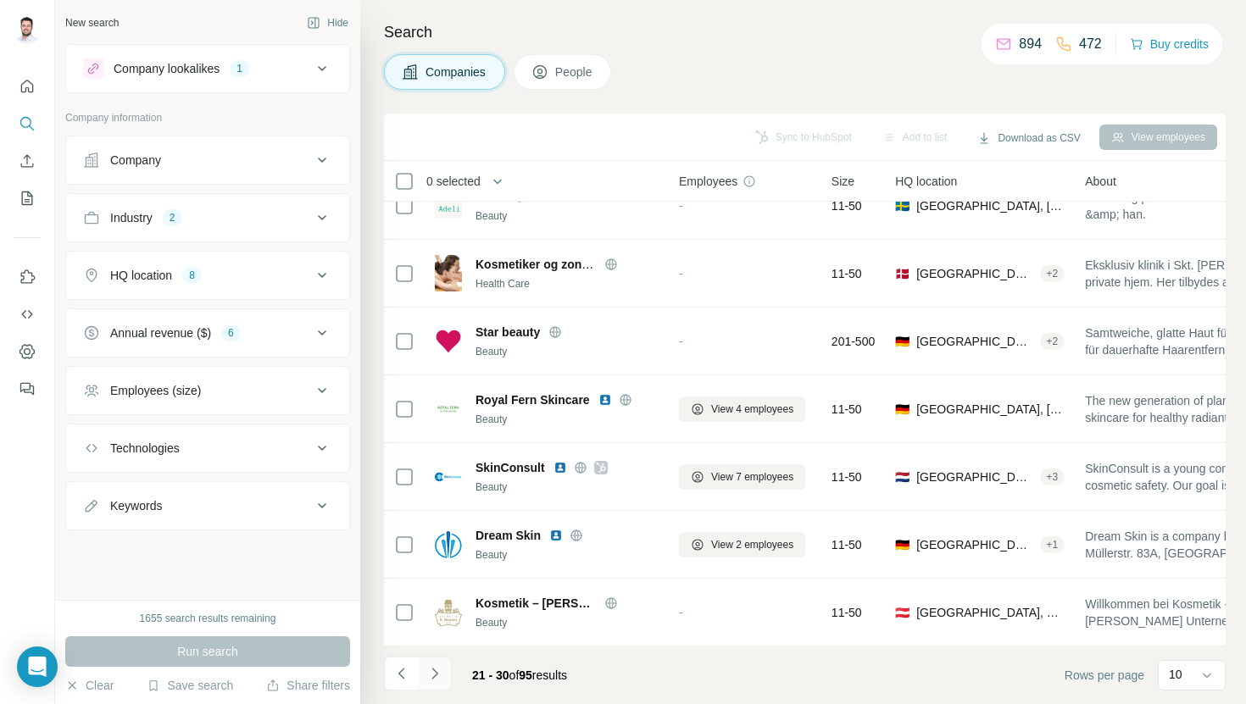
click at [442, 660] on button "Navigate to next page" at bounding box center [435, 674] width 34 height 34
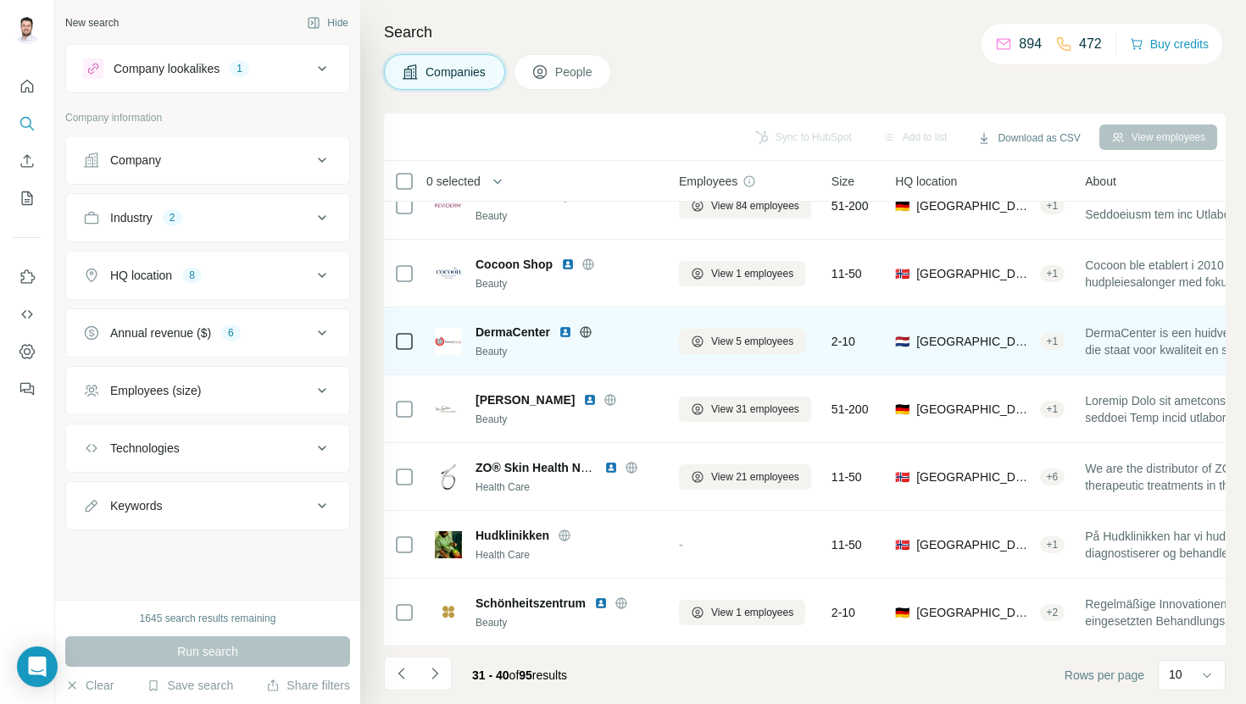
scroll to position [0, 0]
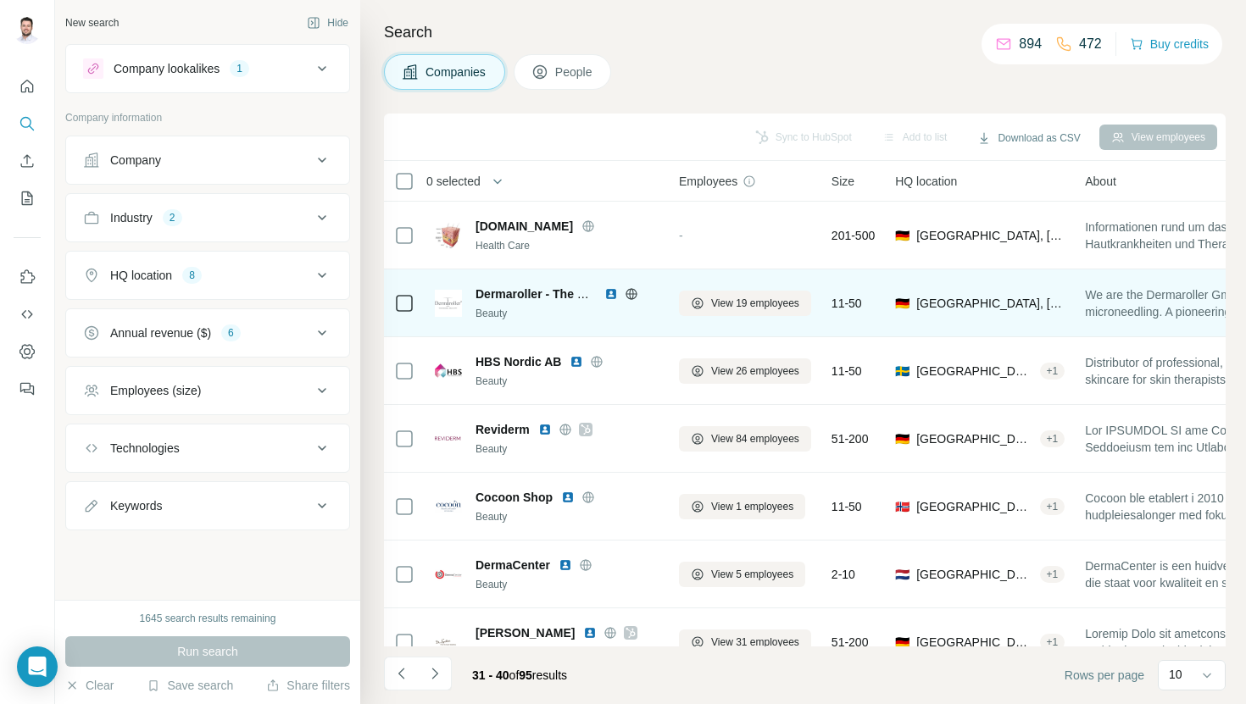
click at [609, 294] on img at bounding box center [611, 294] width 14 height 14
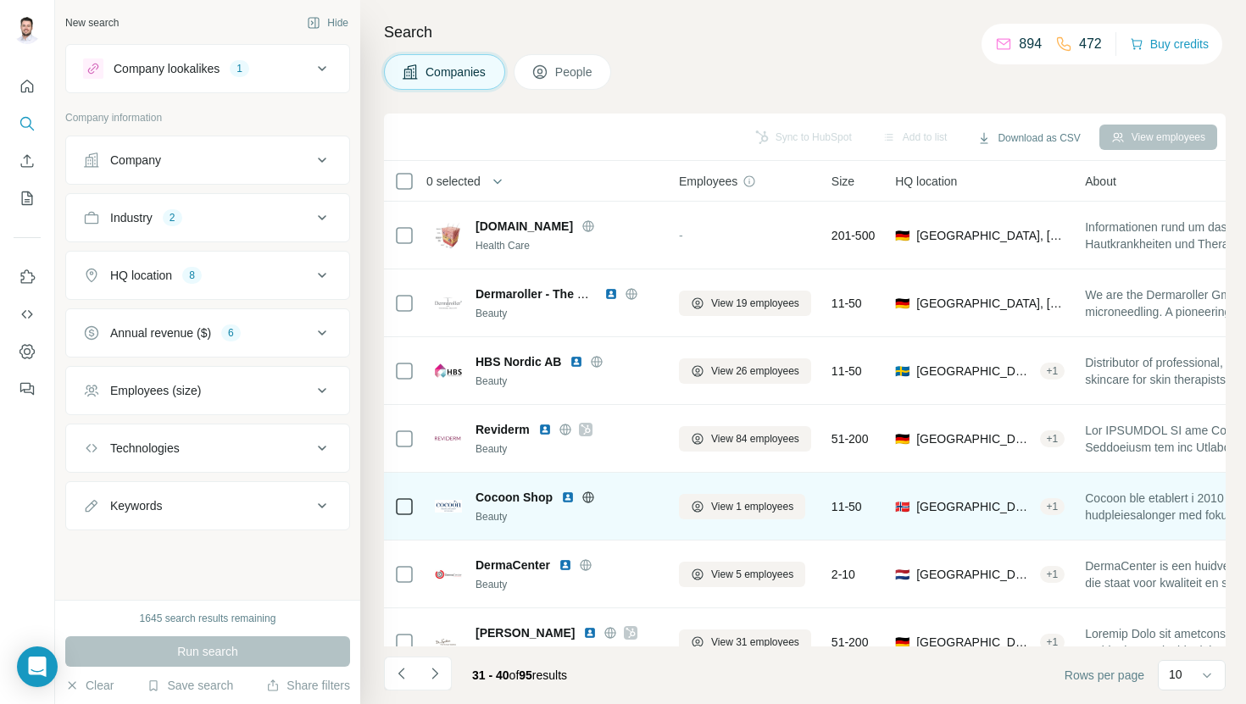
click at [569, 496] on img at bounding box center [568, 498] width 14 height 14
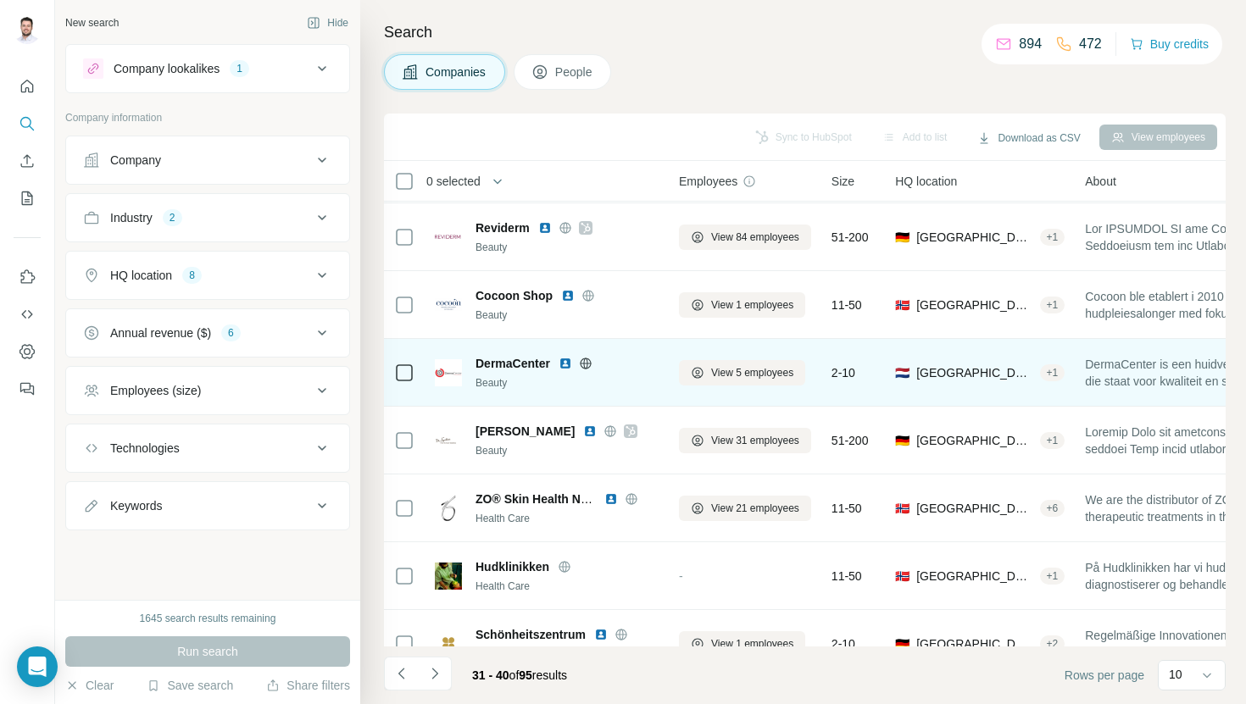
scroll to position [233, 0]
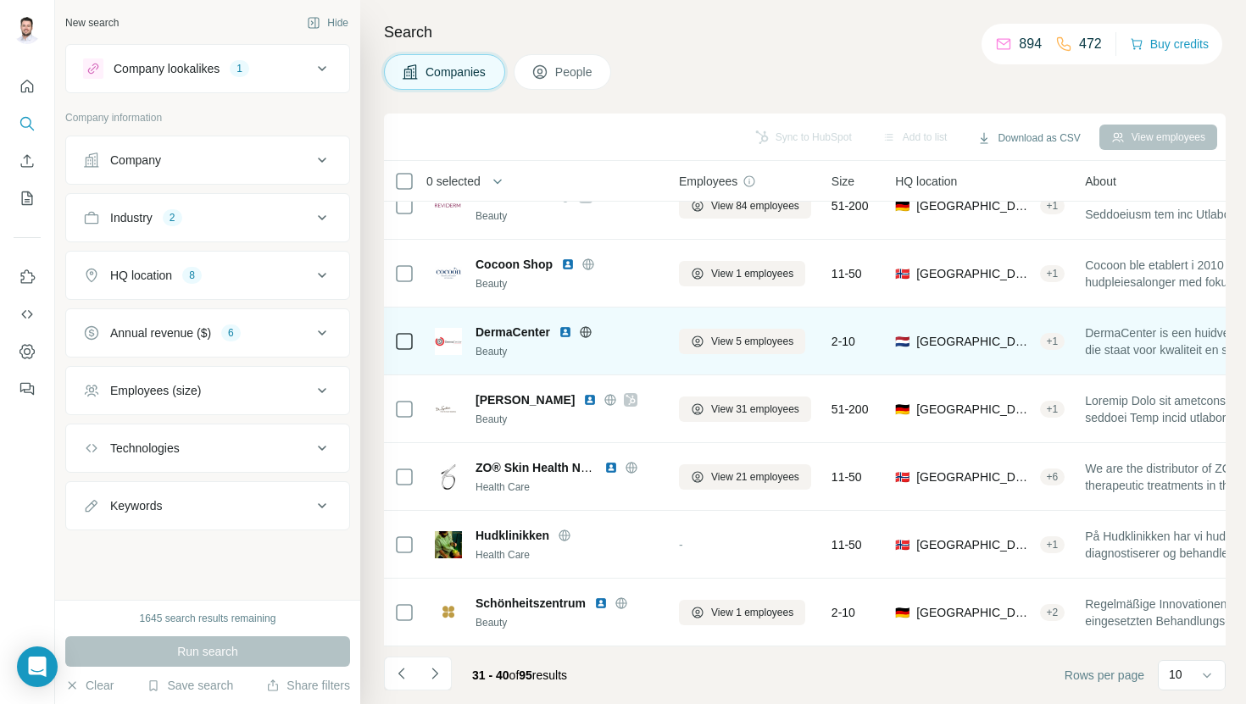
click at [572, 335] on img at bounding box center [566, 333] width 14 height 14
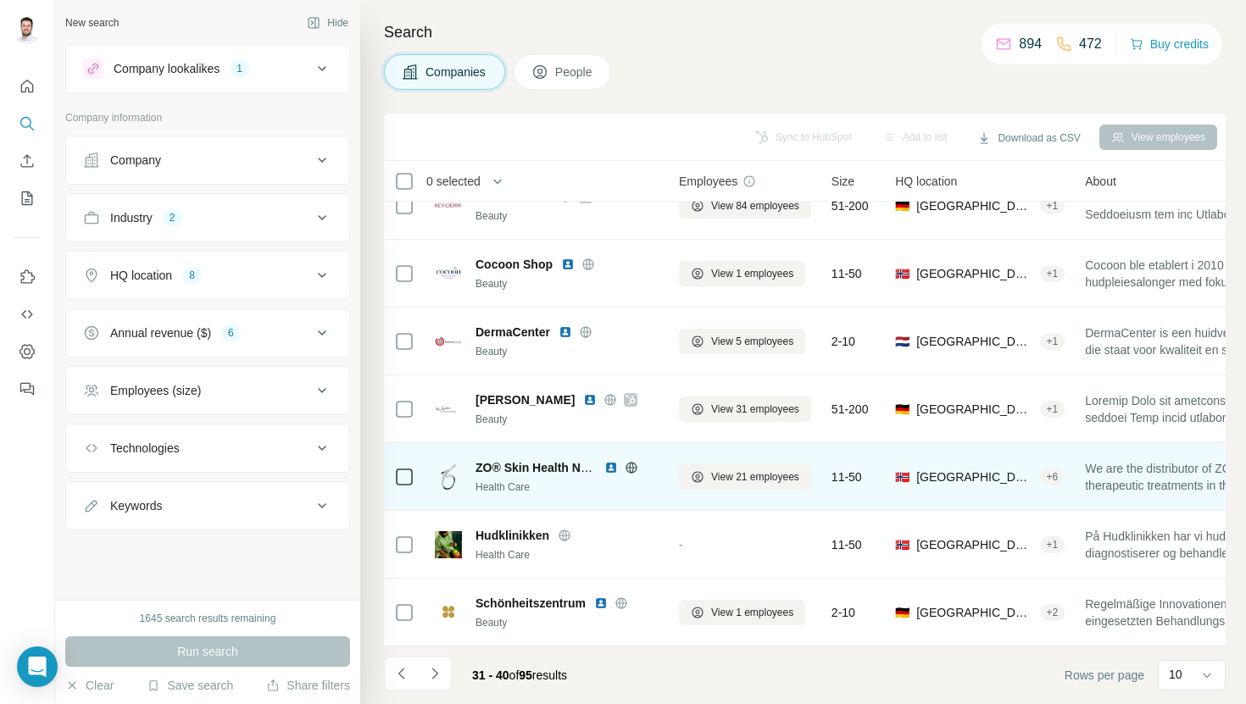
click at [611, 469] on img at bounding box center [611, 468] width 14 height 14
